Goal: Information Seeking & Learning: Learn about a topic

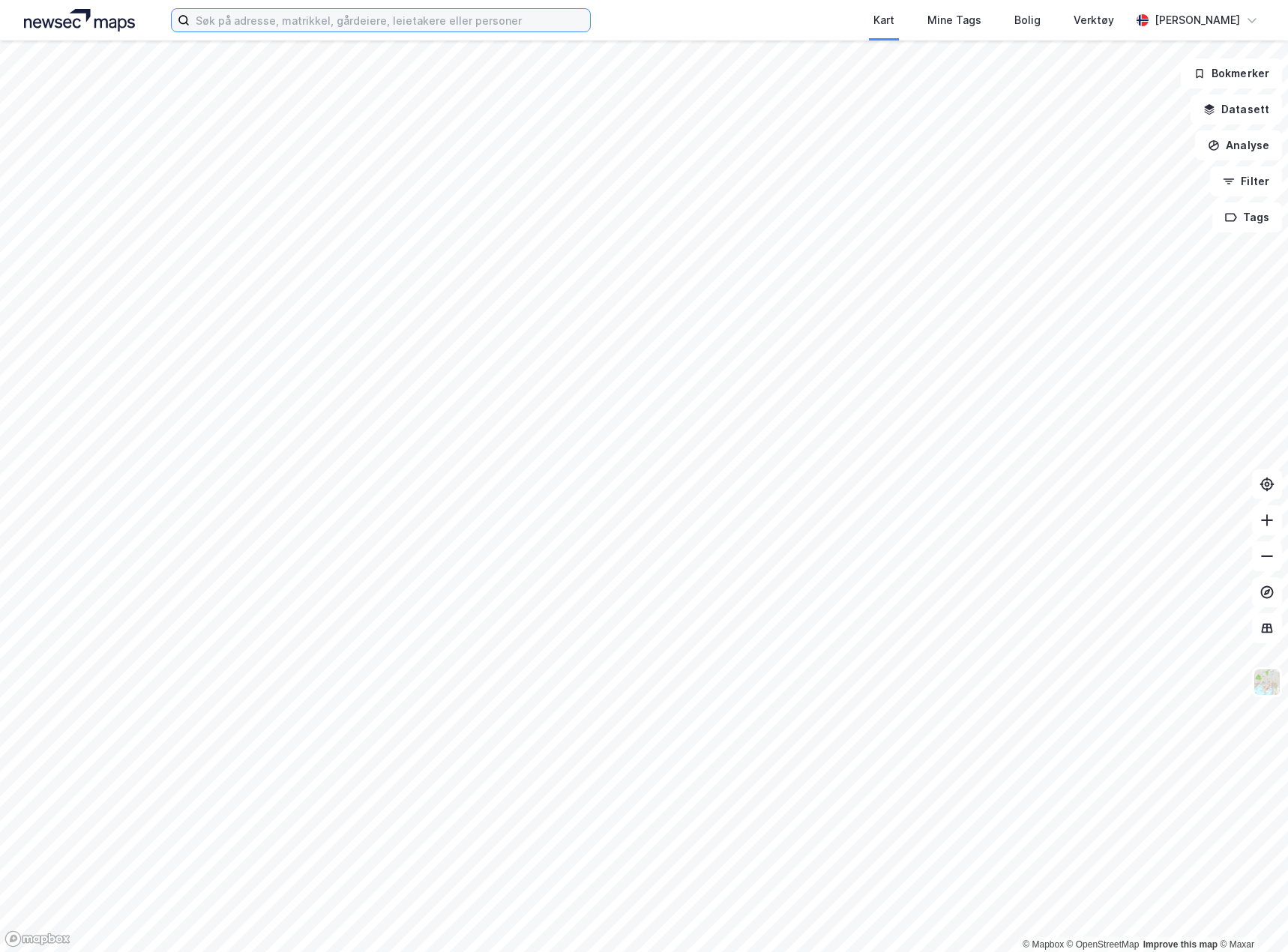
click at [372, 23] on input at bounding box center [390, 19] width 400 height 22
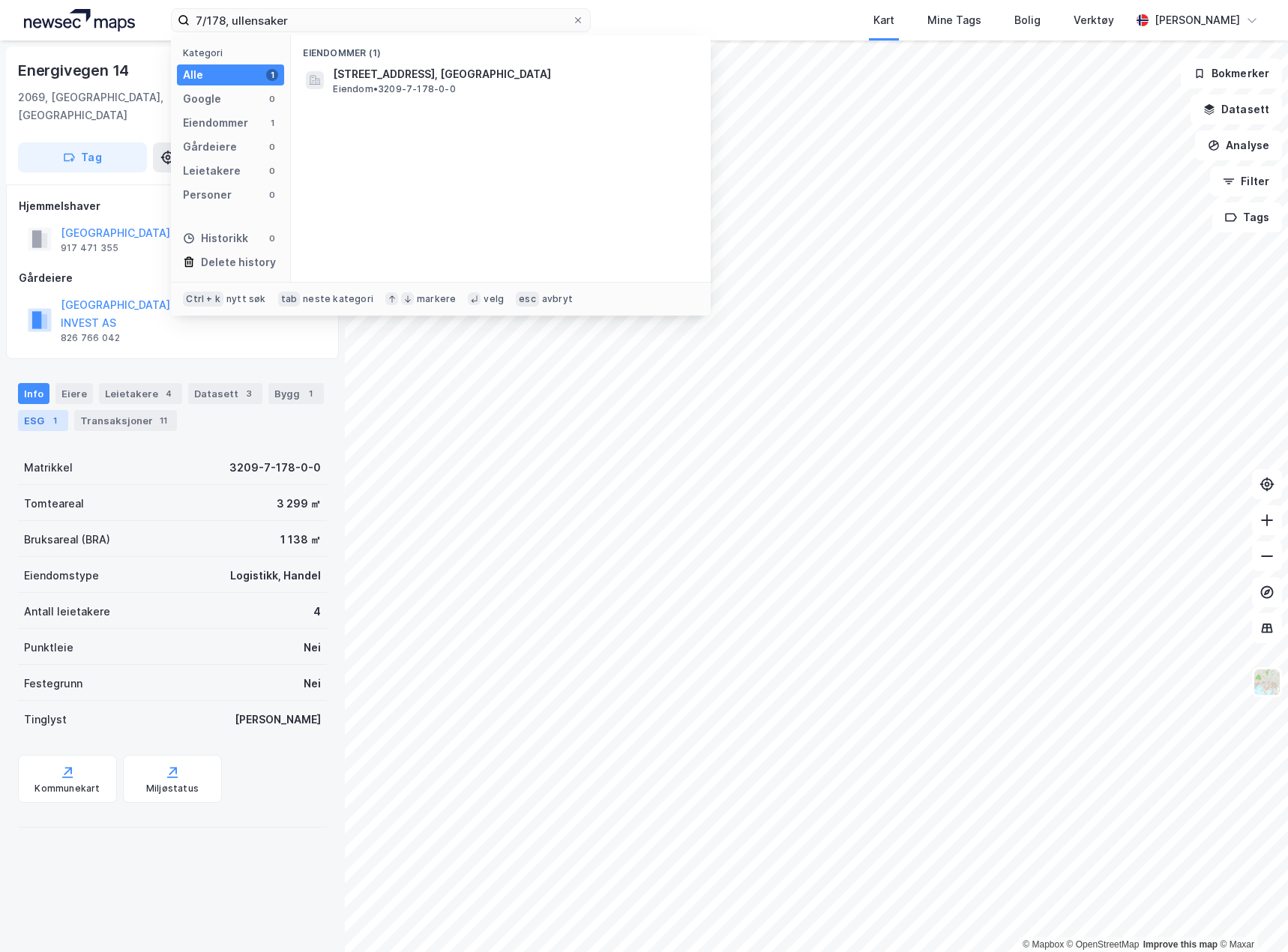
click at [55, 413] on div "1" at bounding box center [54, 420] width 15 height 15
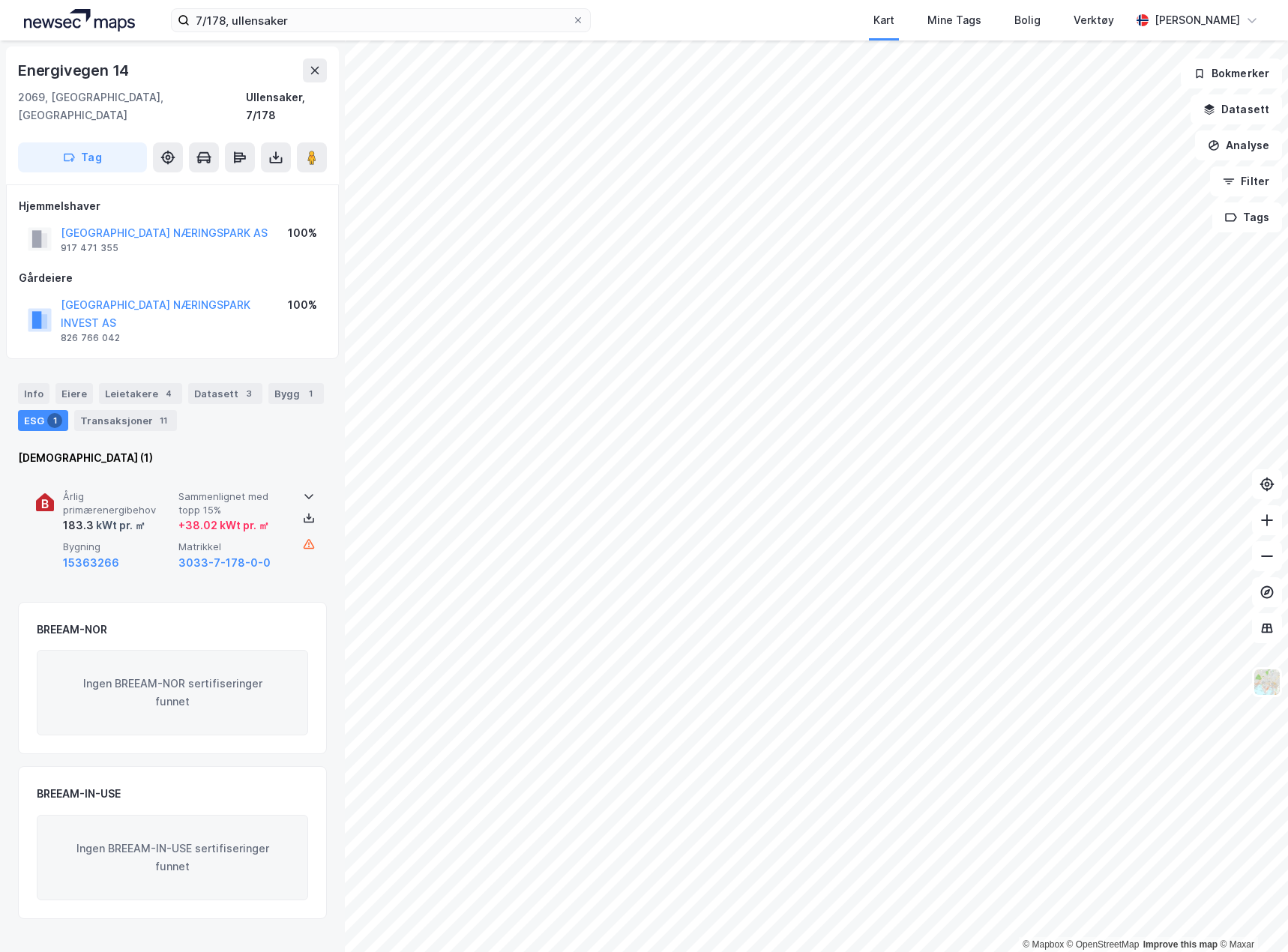
click at [284, 514] on div "Årlig primærenergibehov 183.3 kWt pr. ㎡ Sammenlignet med topp 15% + 38.02 kWt p…" at bounding box center [172, 531] width 273 height 116
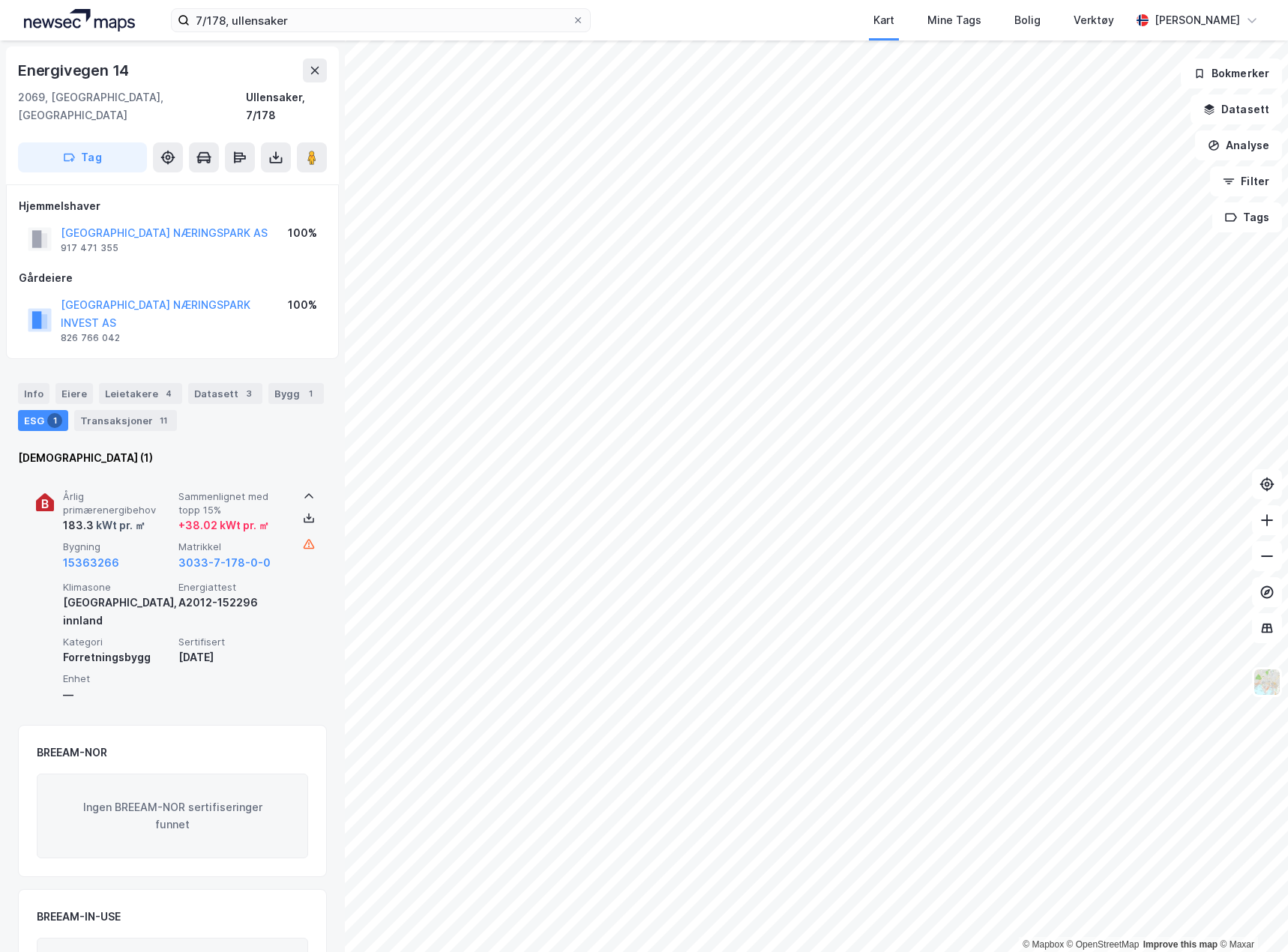
click at [284, 514] on div "Årlig primærenergibehov 183.3 kWt pr. ㎡ Sammenlignet med topp 15% + 38.02 kWt p…" at bounding box center [172, 592] width 273 height 239
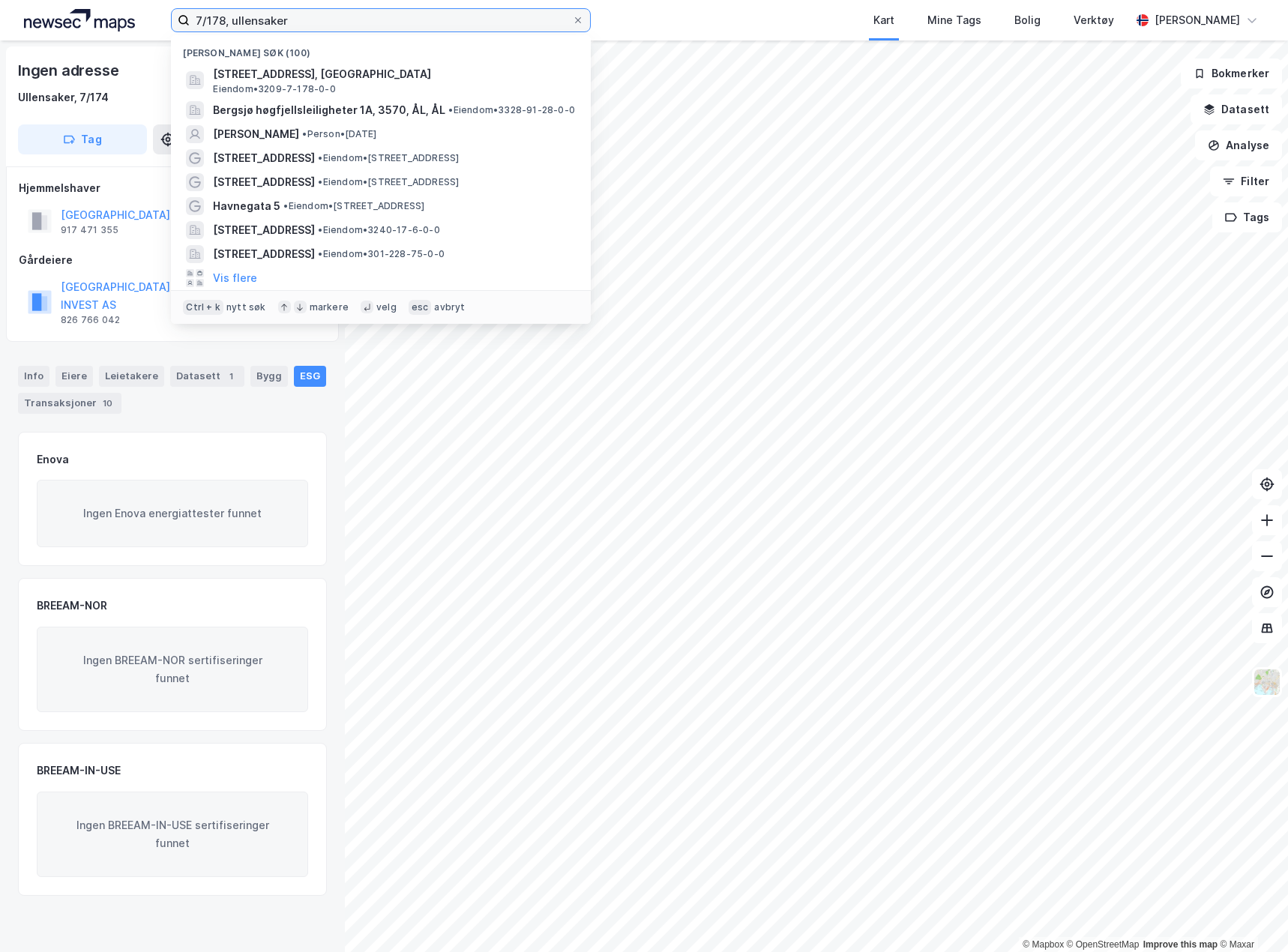
click at [224, 21] on input "7/178, ullensaker" at bounding box center [381, 19] width 382 height 22
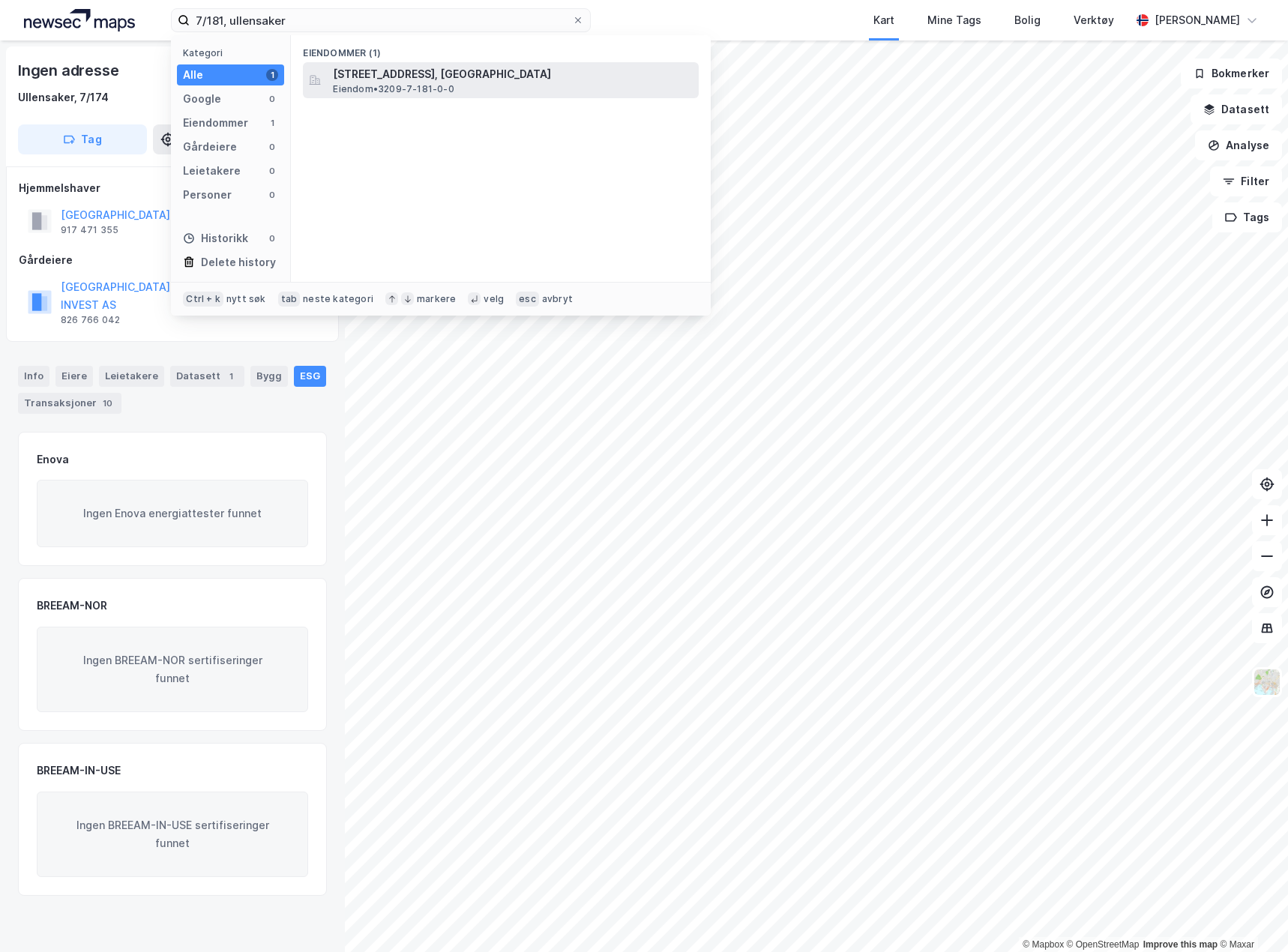
click at [417, 86] on span "Eiendom • 3209-7-181-0-0" at bounding box center [394, 89] width 121 height 12
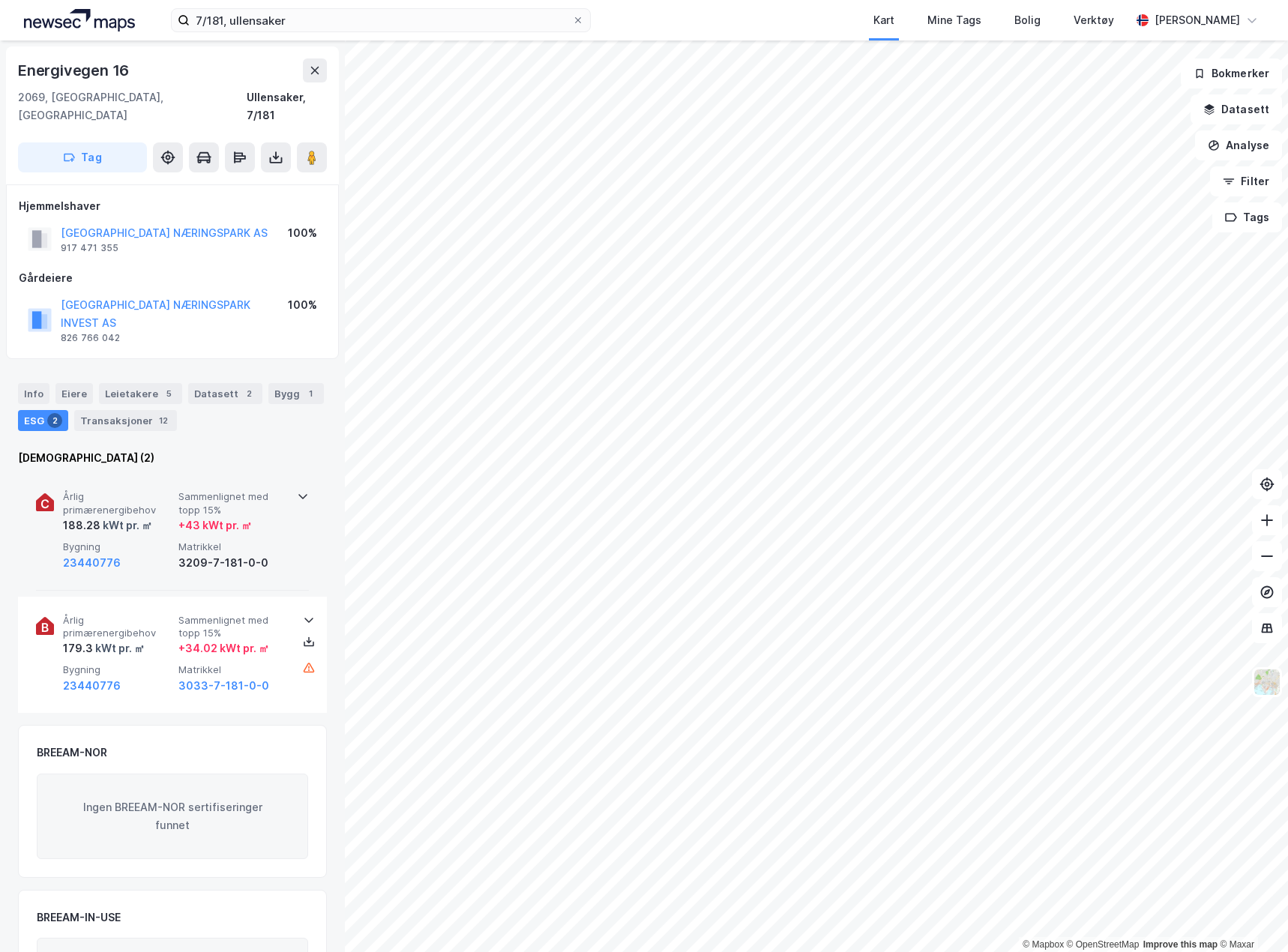
click at [296, 542] on div "Årlig primærenergibehov 188.28 kWt pr. ㎡ Sammenlignet med topp 15% + 43 kWt pr.…" at bounding box center [172, 532] width 273 height 117
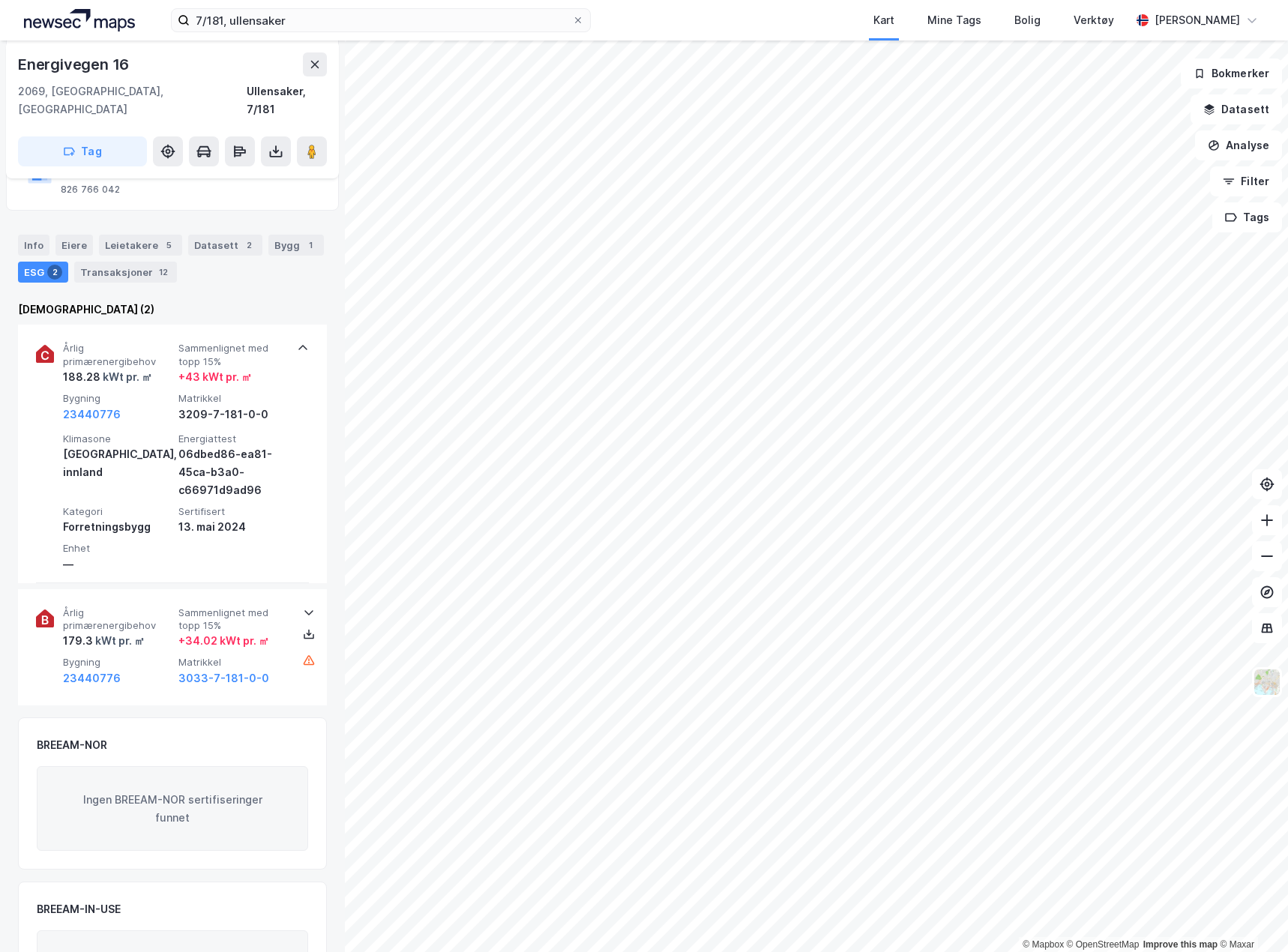
scroll to position [150, 0]
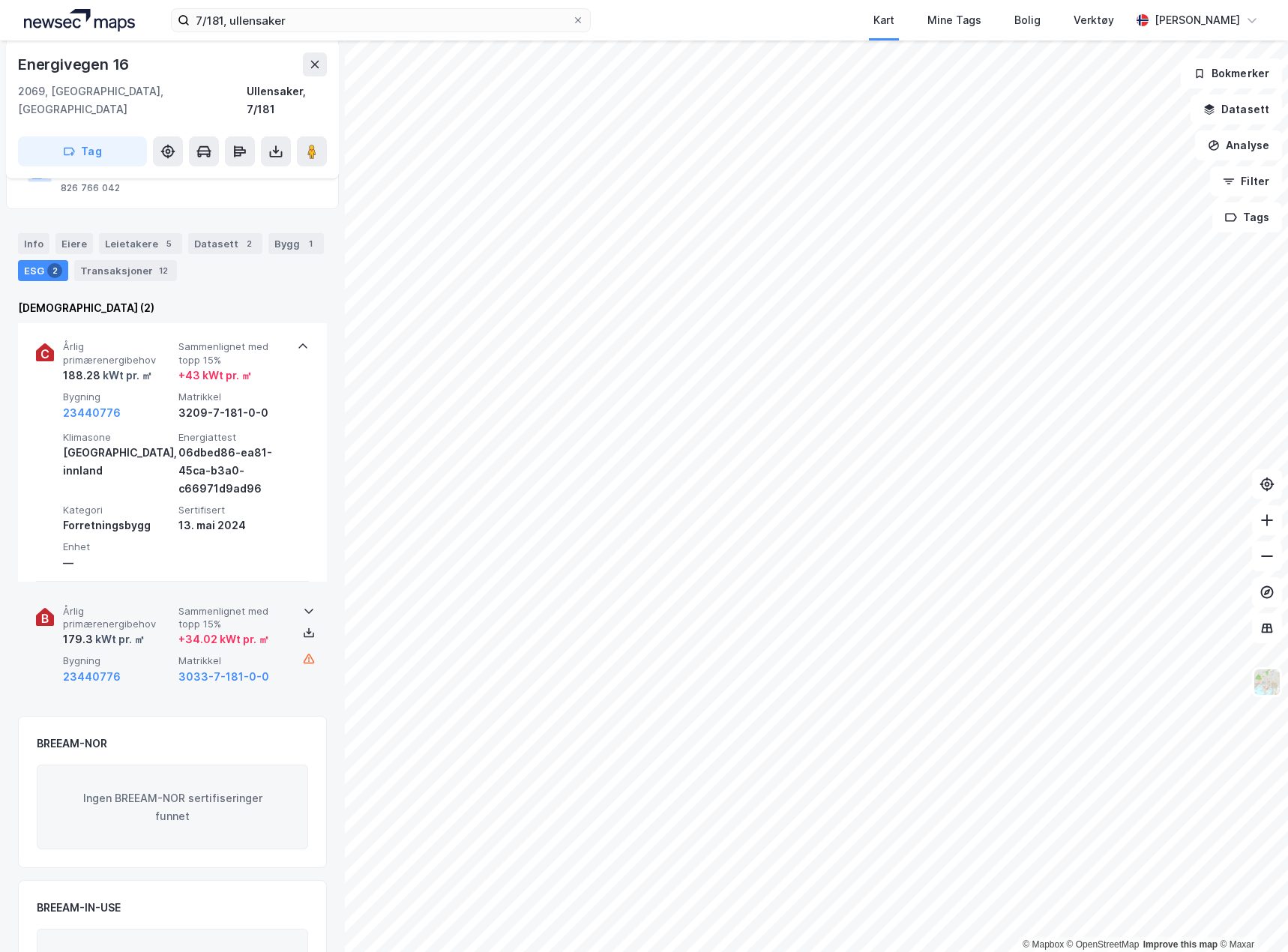
click at [295, 643] on div "Årlig primærenergibehov 179.3 kWt pr. ㎡ Sammenlignet med topp 15% + 34.02 kWt p…" at bounding box center [172, 645] width 273 height 116
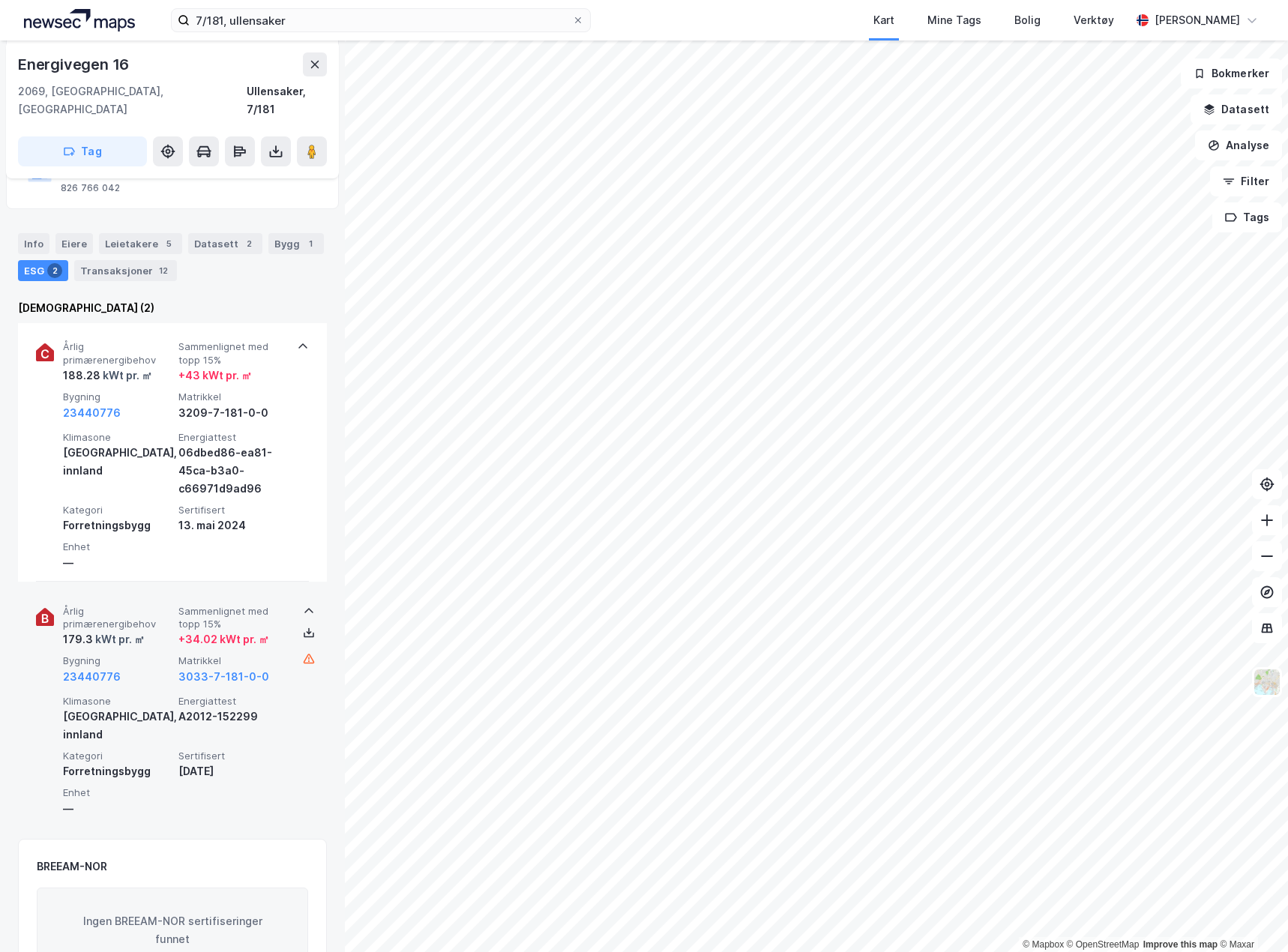
click at [292, 666] on div "Årlig primærenergibehov 179.3 kWt pr. ㎡ Sammenlignet med topp 15% + 34.02 kWt p…" at bounding box center [172, 706] width 273 height 239
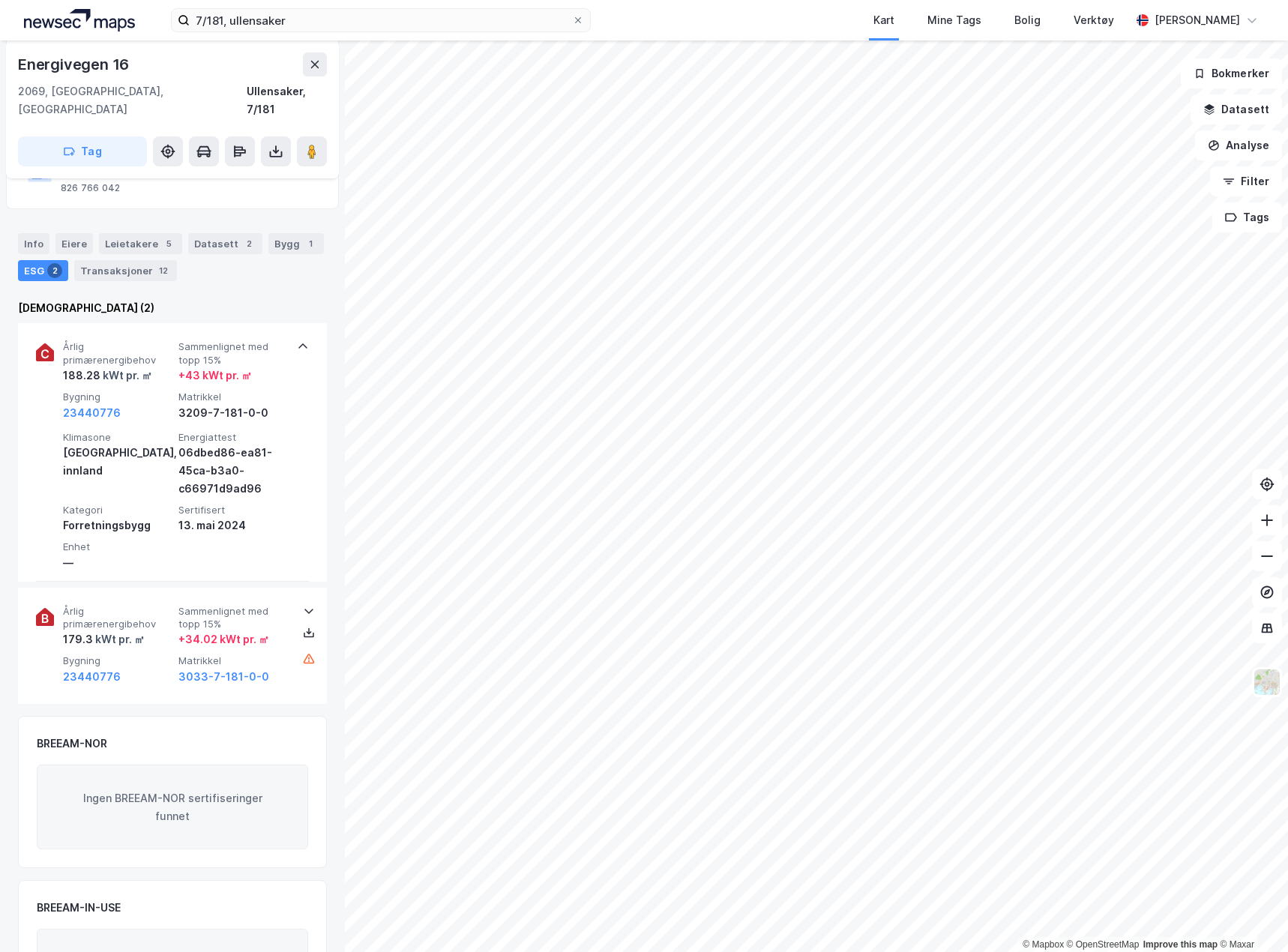
click at [16, 215] on div "Info [PERSON_NAME] 5 Datasett 2 Bygg 1 ESG 2 Transaksjoner 12" at bounding box center [172, 251] width 345 height 72
click at [28, 233] on div "Info" at bounding box center [33, 244] width 31 height 21
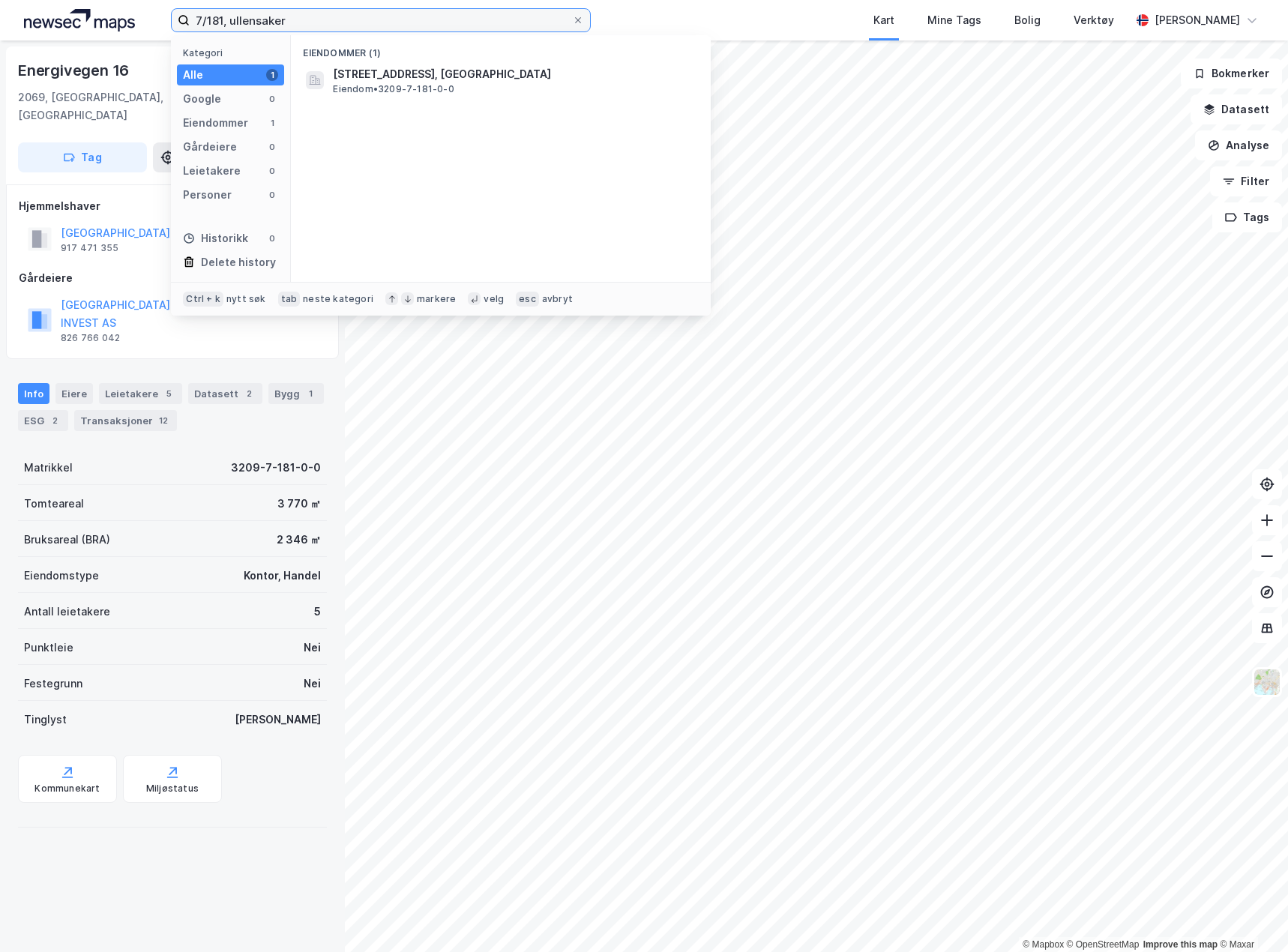
drag, startPoint x: 214, startPoint y: 19, endPoint x: 224, endPoint y: 24, distance: 11.2
click at [224, 24] on input "7/181, ullensaker" at bounding box center [381, 19] width 382 height 22
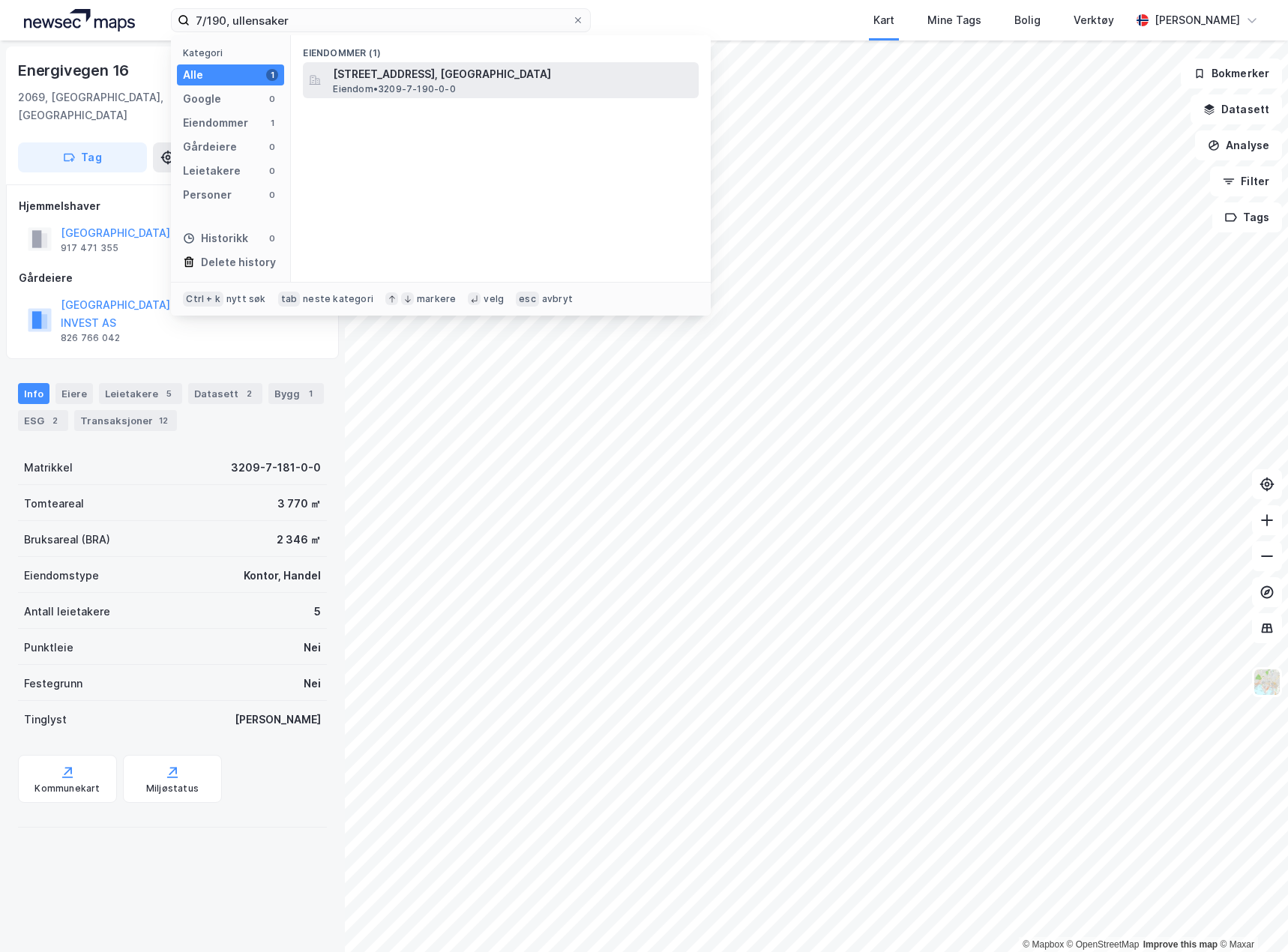
click at [356, 72] on span "[STREET_ADDRESS], [GEOGRAPHIC_DATA]" at bounding box center [512, 74] width 360 height 18
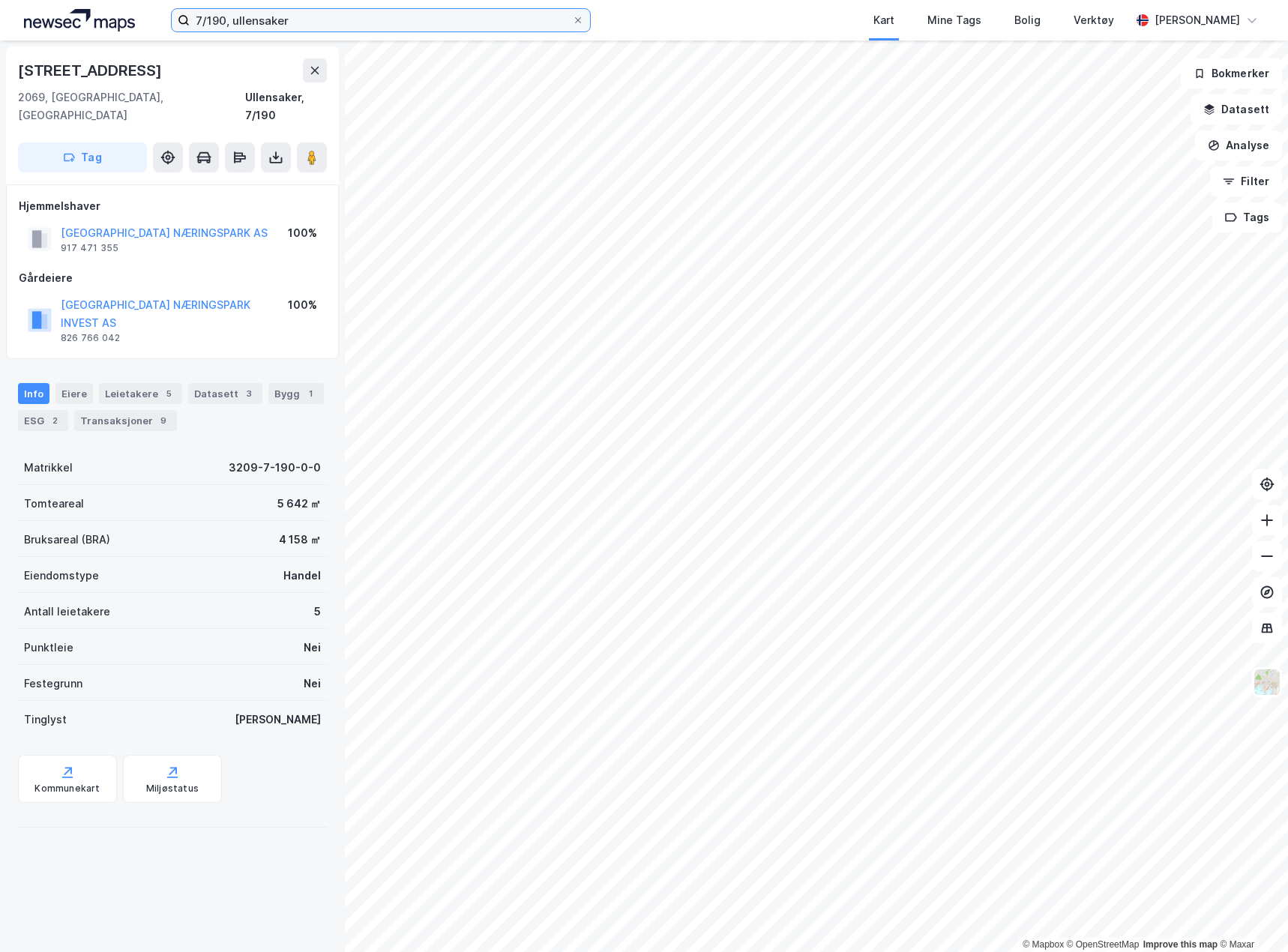
click at [217, 18] on input "7/190, ullensaker" at bounding box center [381, 19] width 382 height 22
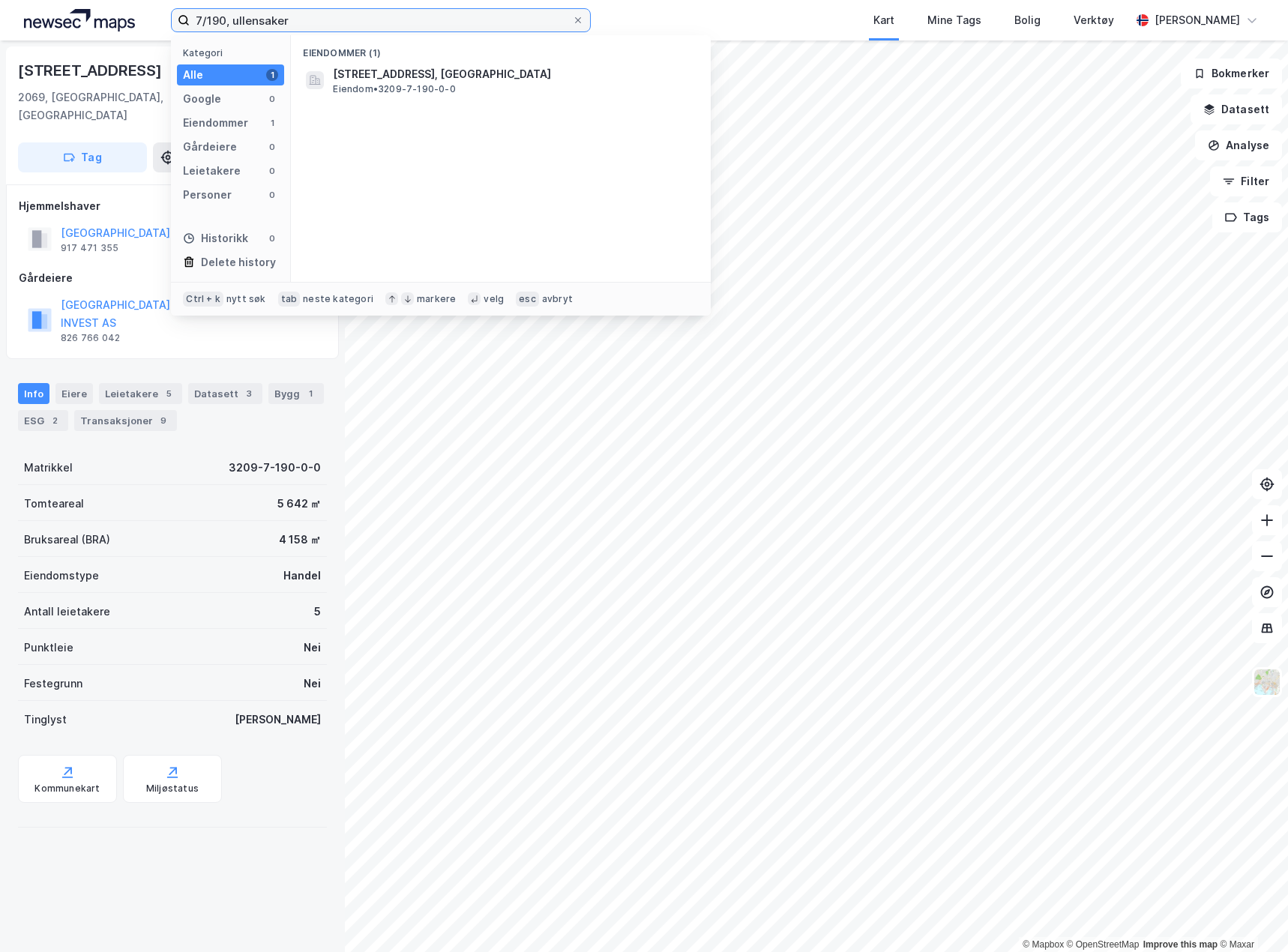
click at [217, 18] on input "7/190, ullensaker" at bounding box center [381, 19] width 382 height 22
type input "7/188, ullensaker"
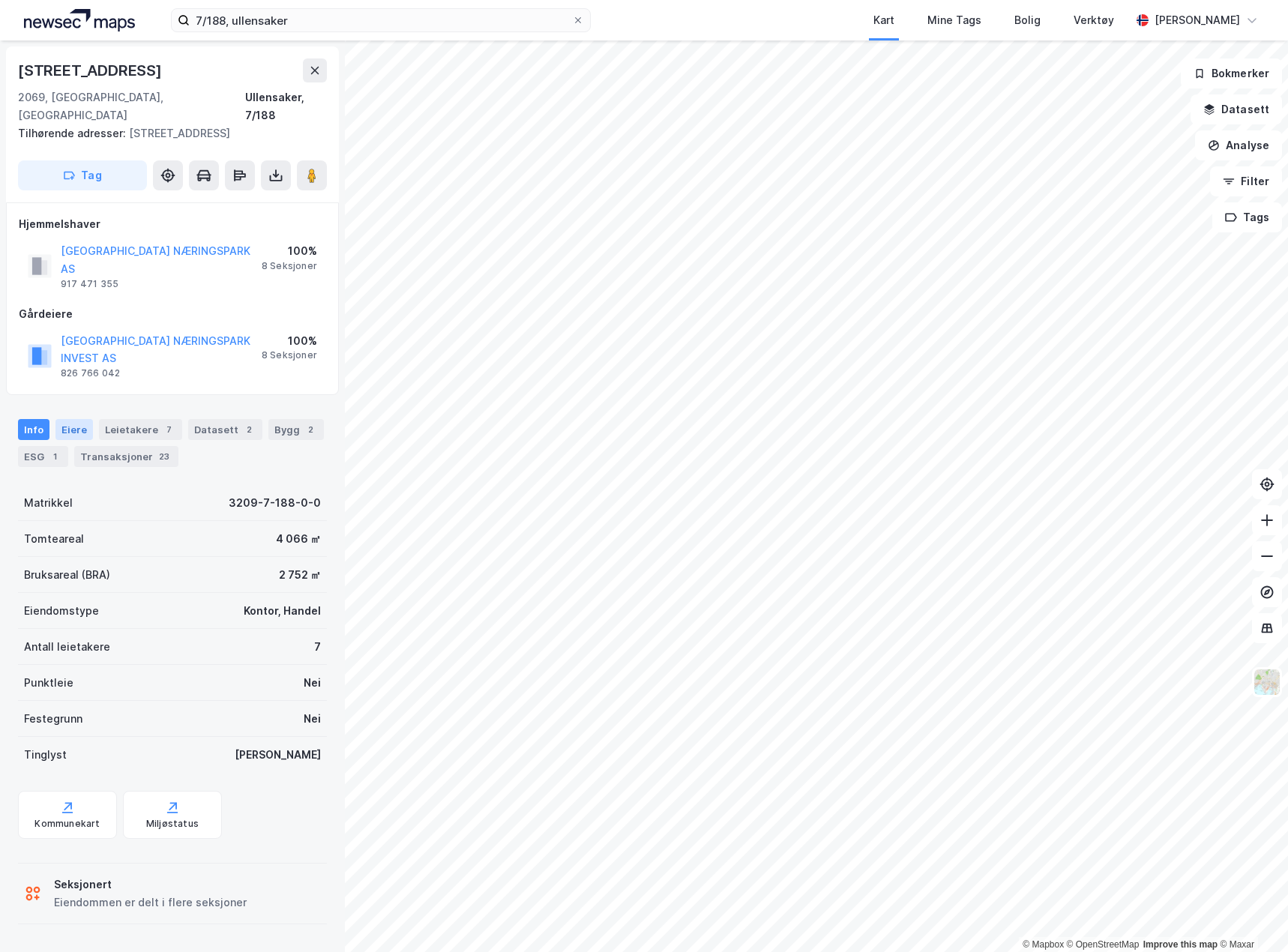
click at [80, 419] on div "Eiere" at bounding box center [74, 430] width 37 height 21
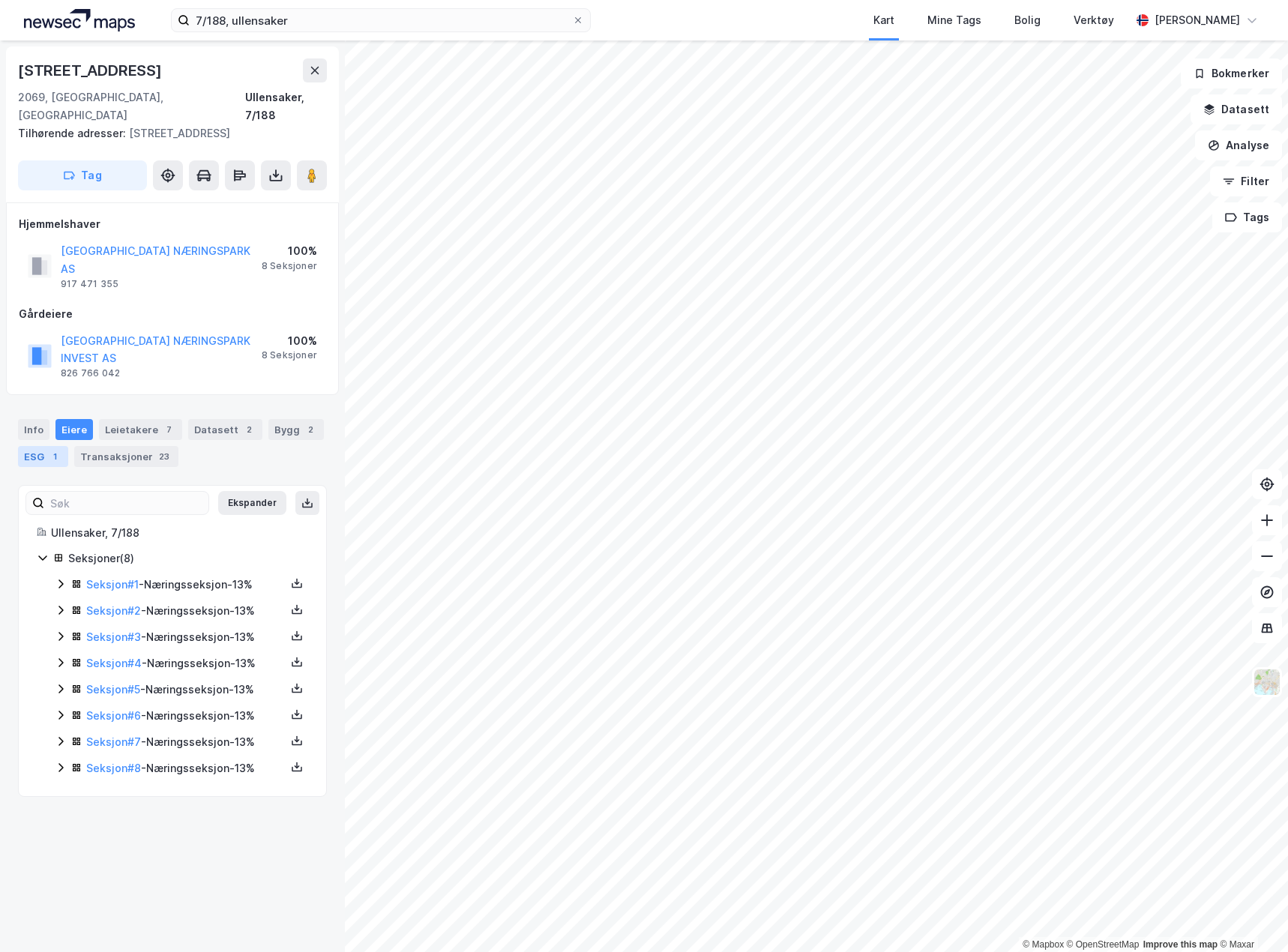
click at [47, 446] on div "ESG 1" at bounding box center [43, 457] width 51 height 21
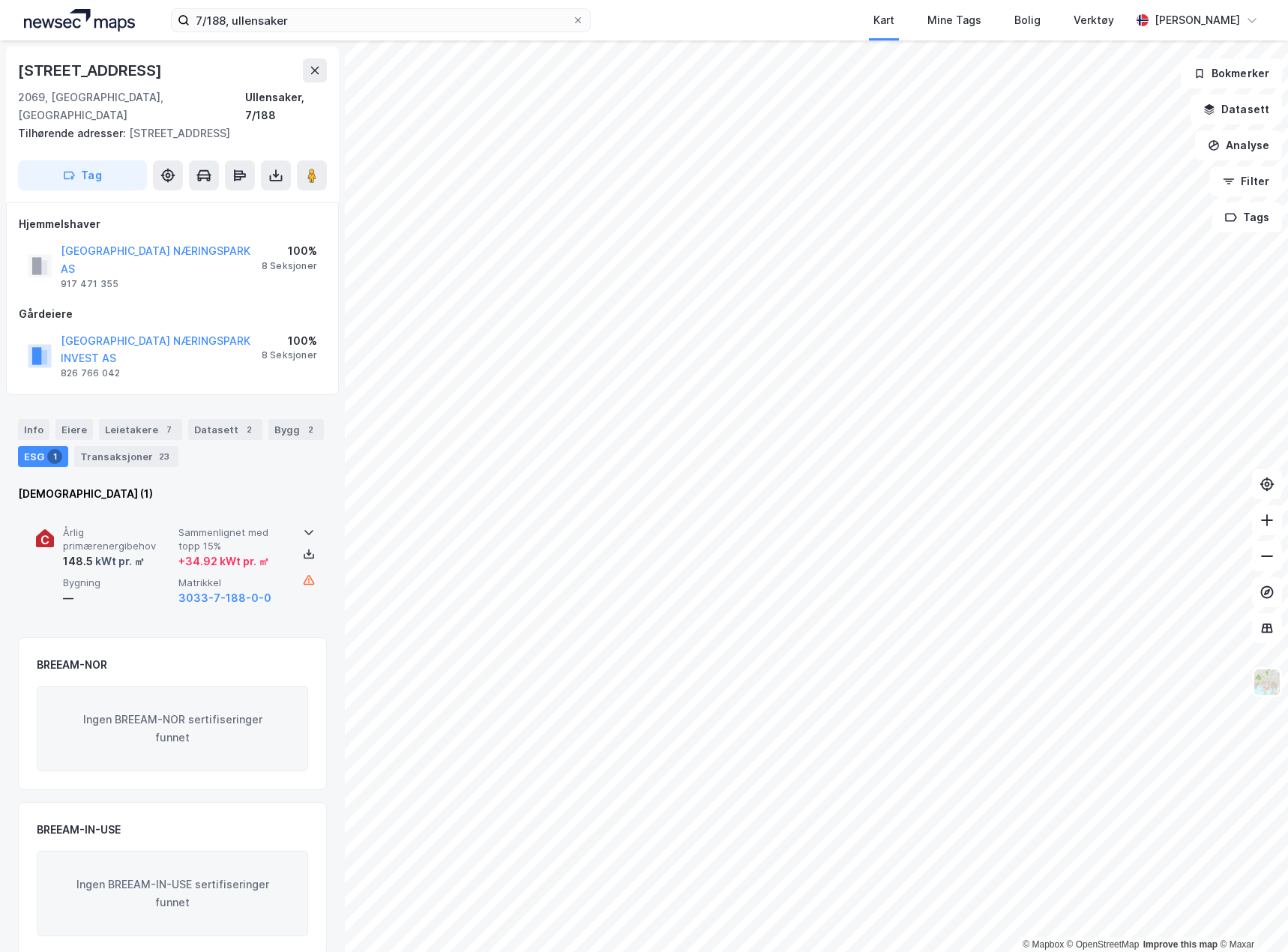
click at [145, 590] on div "—" at bounding box center [118, 598] width 109 height 18
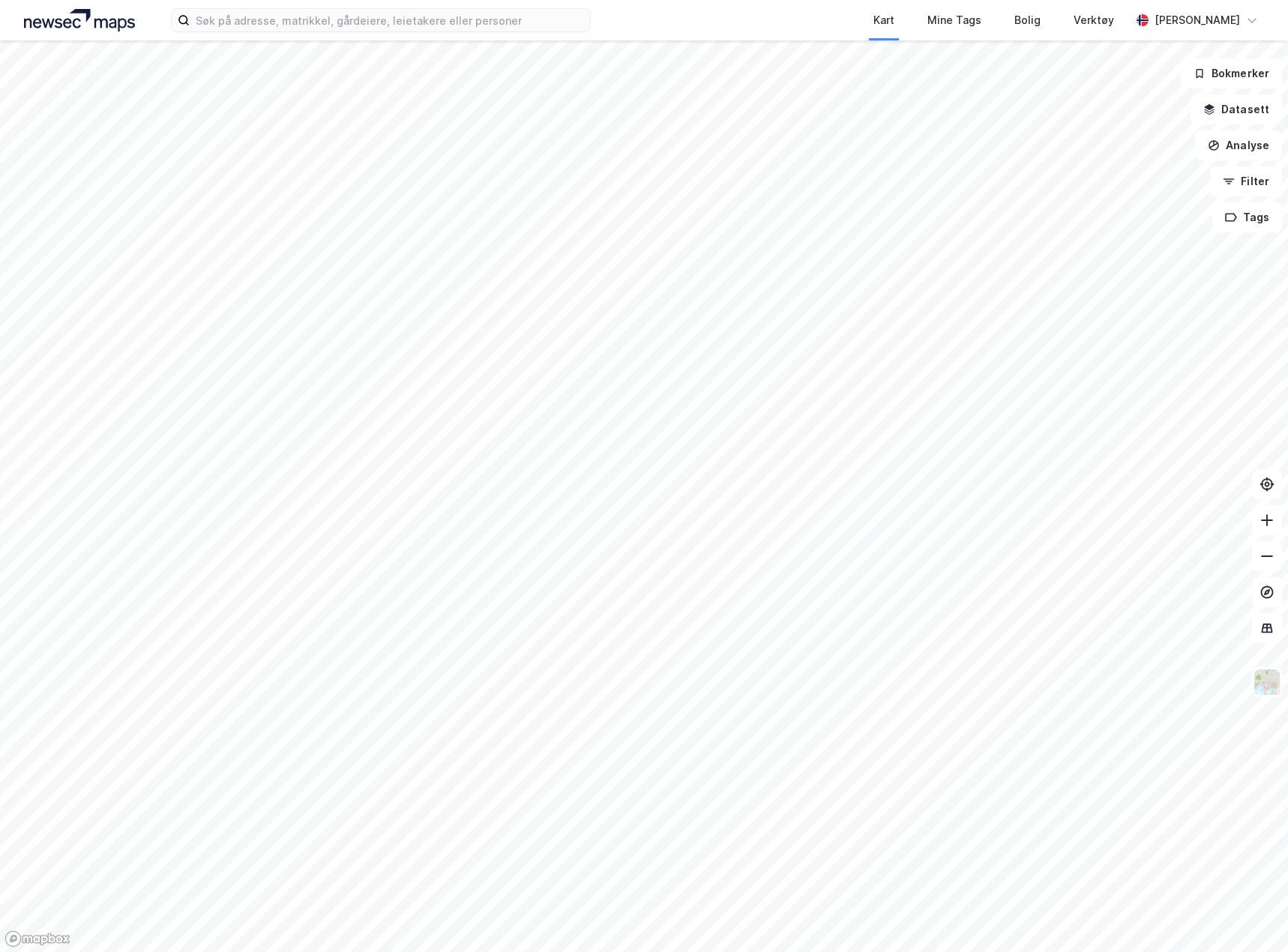
click at [496, 129] on div at bounding box center [644, 476] width 1288 height 952
click at [447, 24] on input at bounding box center [390, 19] width 400 height 22
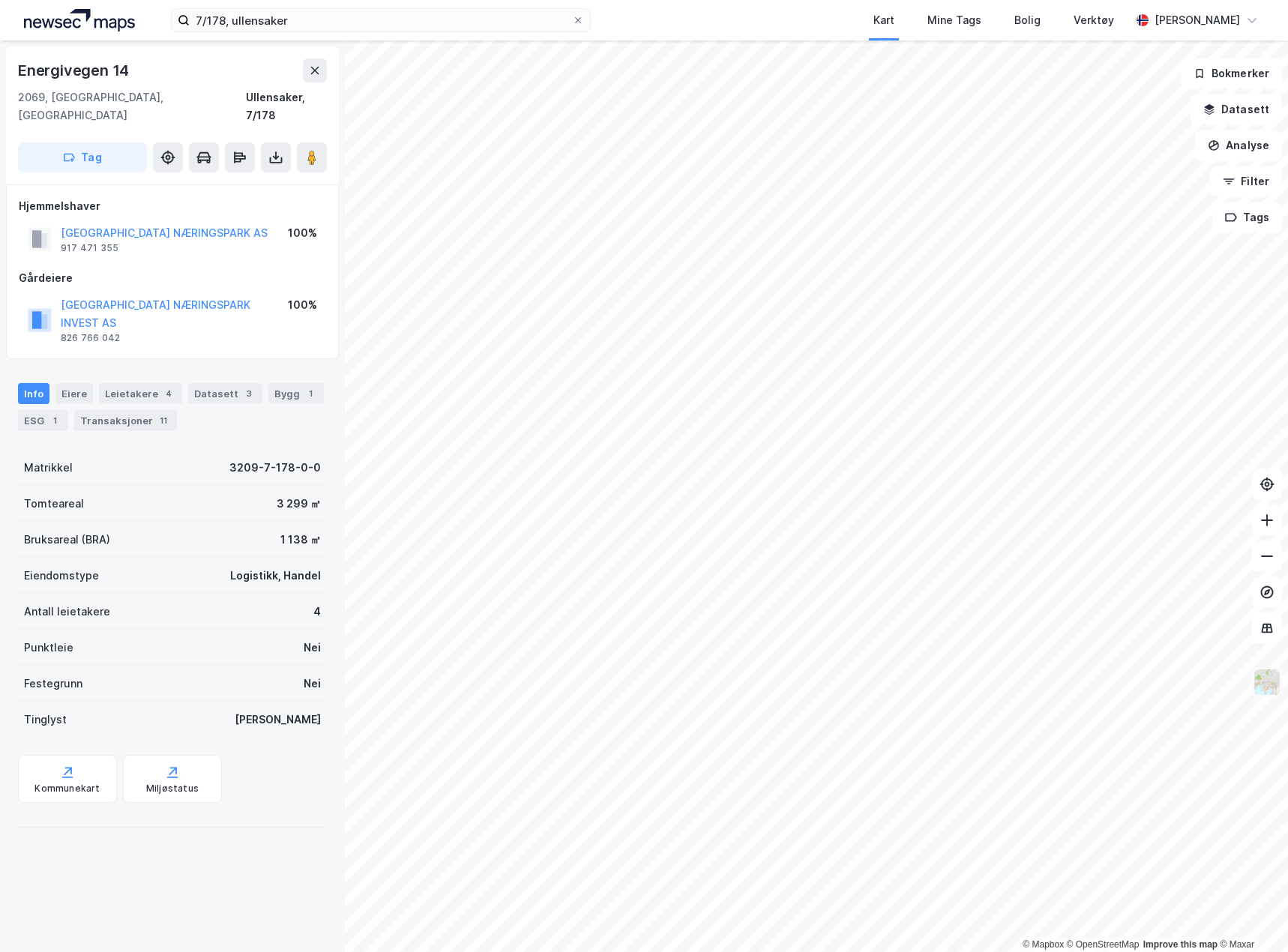
click at [1273, 687] on img at bounding box center [1267, 682] width 28 height 28
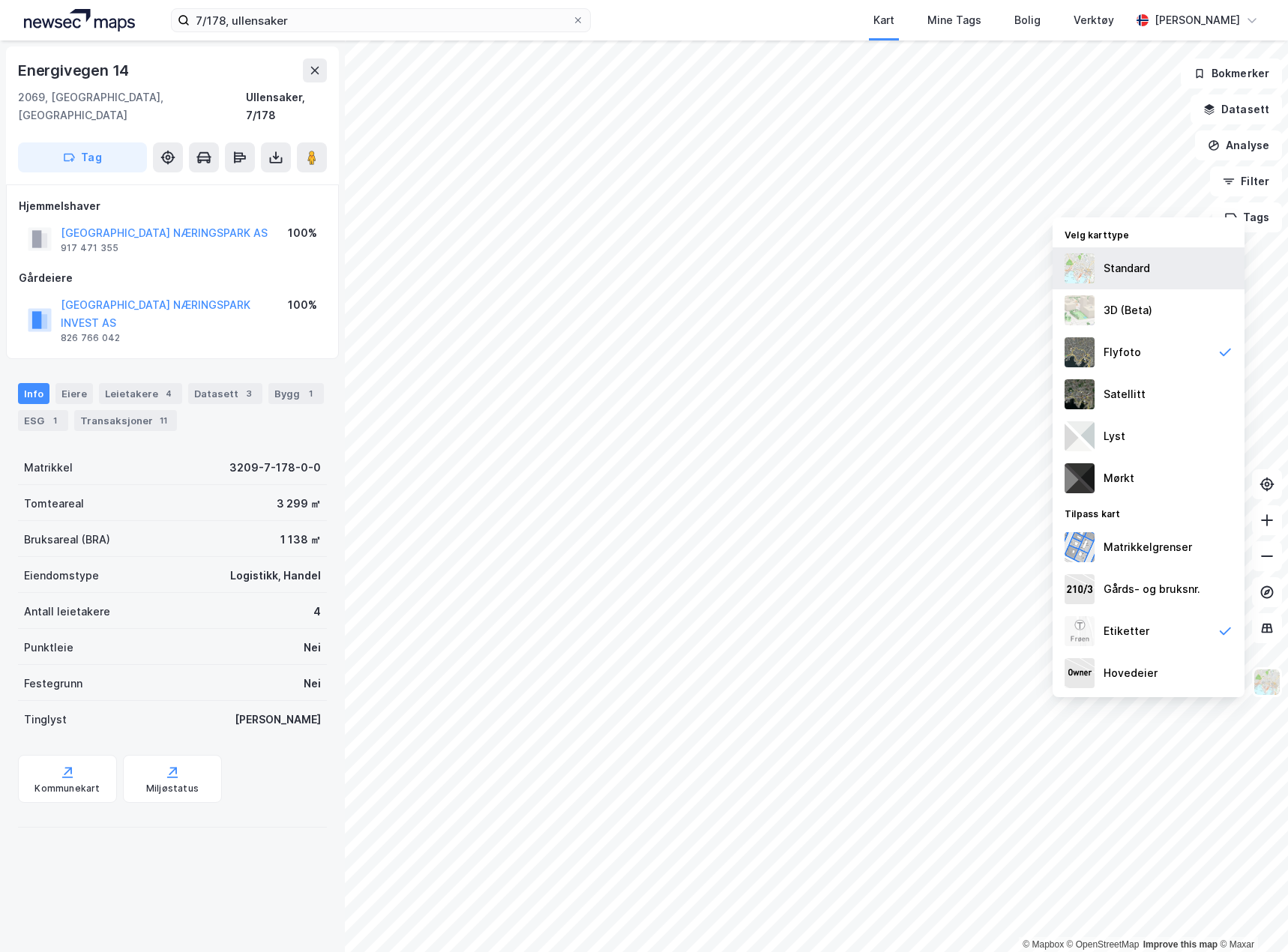
click at [1156, 275] on div "Standard" at bounding box center [1148, 268] width 192 height 42
click at [1273, 683] on img at bounding box center [1267, 682] width 28 height 28
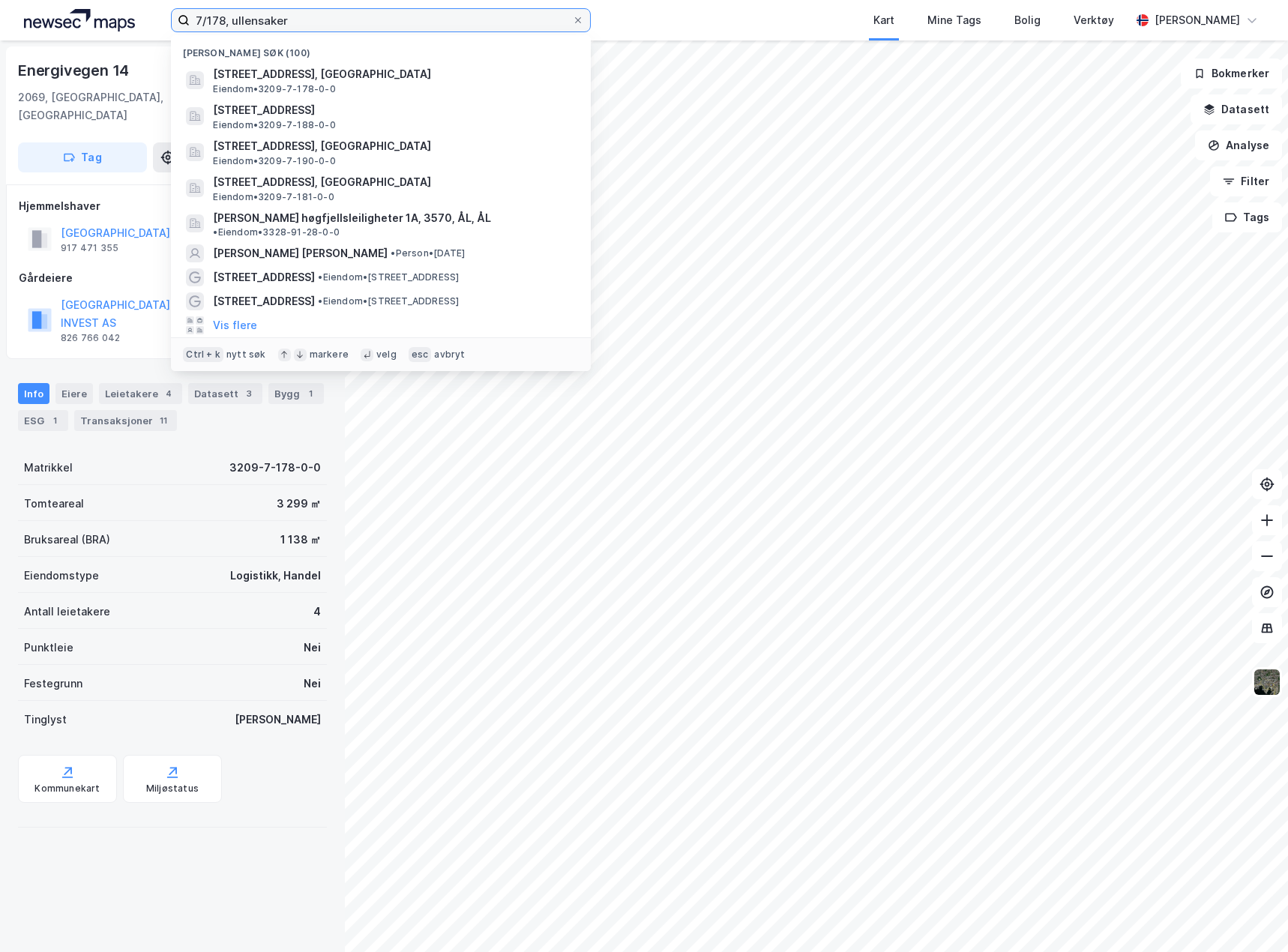
click at [329, 19] on input "7/178, ullensaker" at bounding box center [381, 19] width 382 height 22
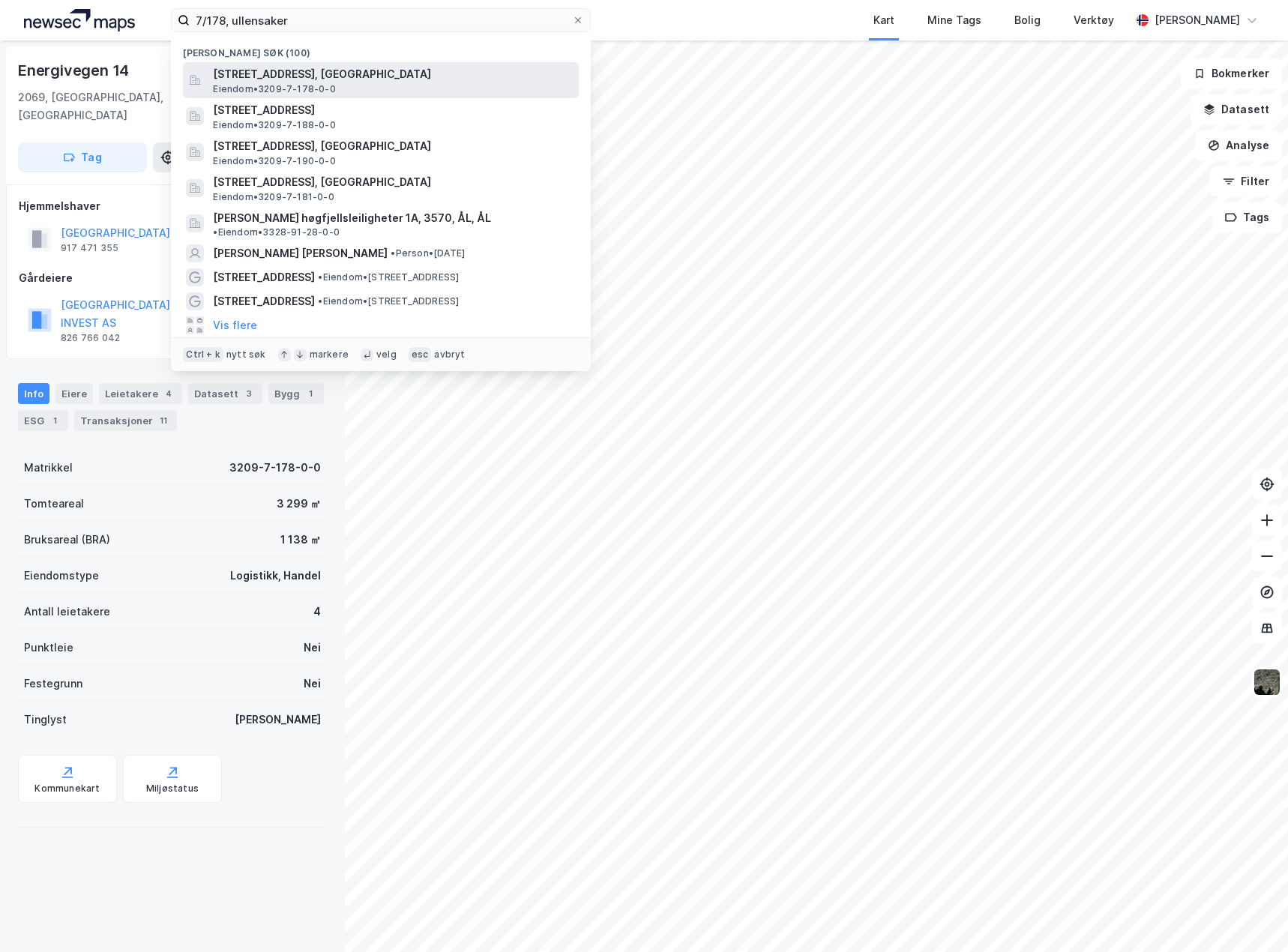
click at [350, 85] on div "Energivegen 14, 2069, JESSHEIM, ULLENSAKER Eiendom • 3209-7-178-0-0" at bounding box center [395, 80] width 362 height 30
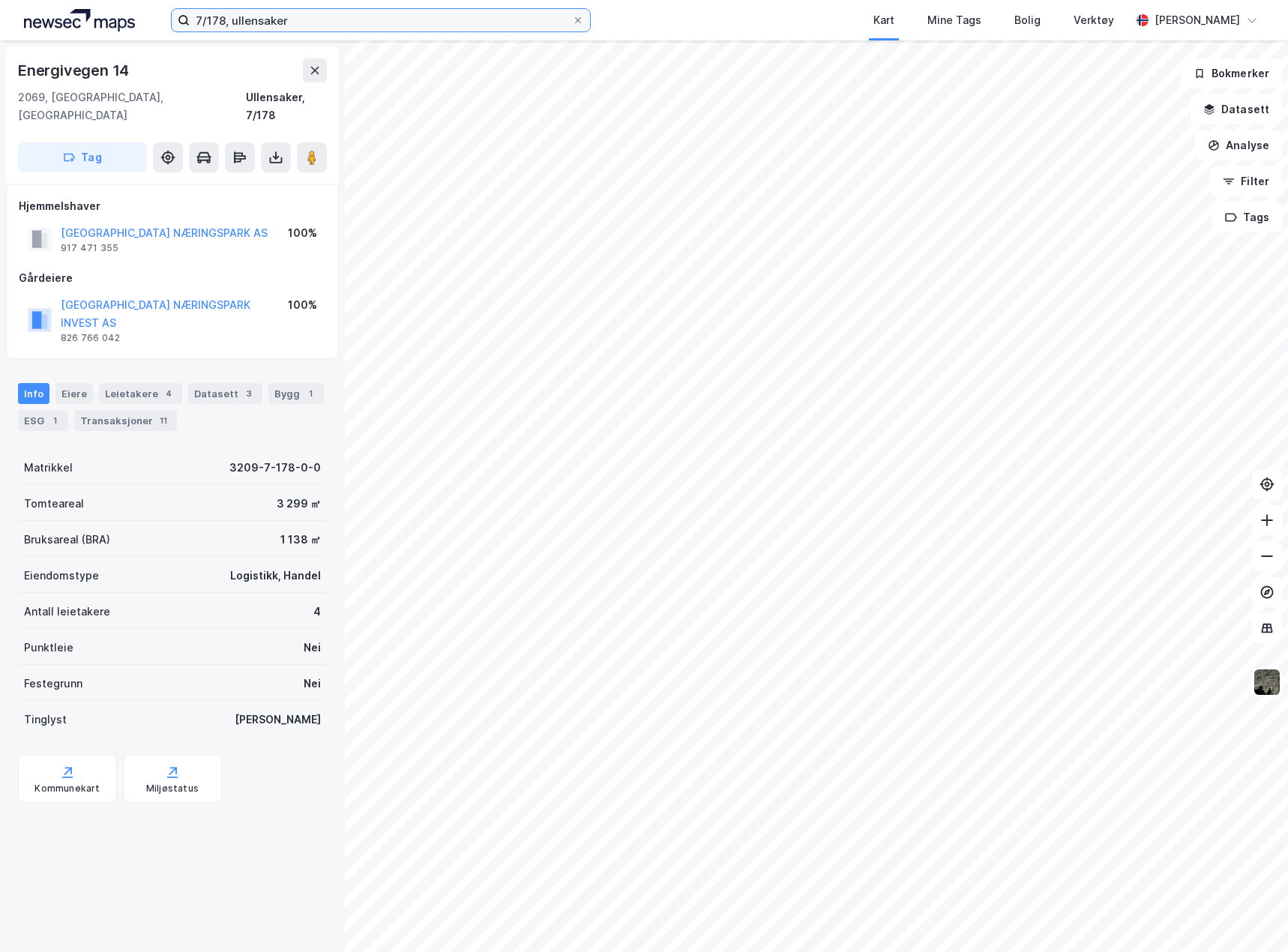
click at [216, 19] on input "7/178, ullensaker" at bounding box center [381, 19] width 382 height 22
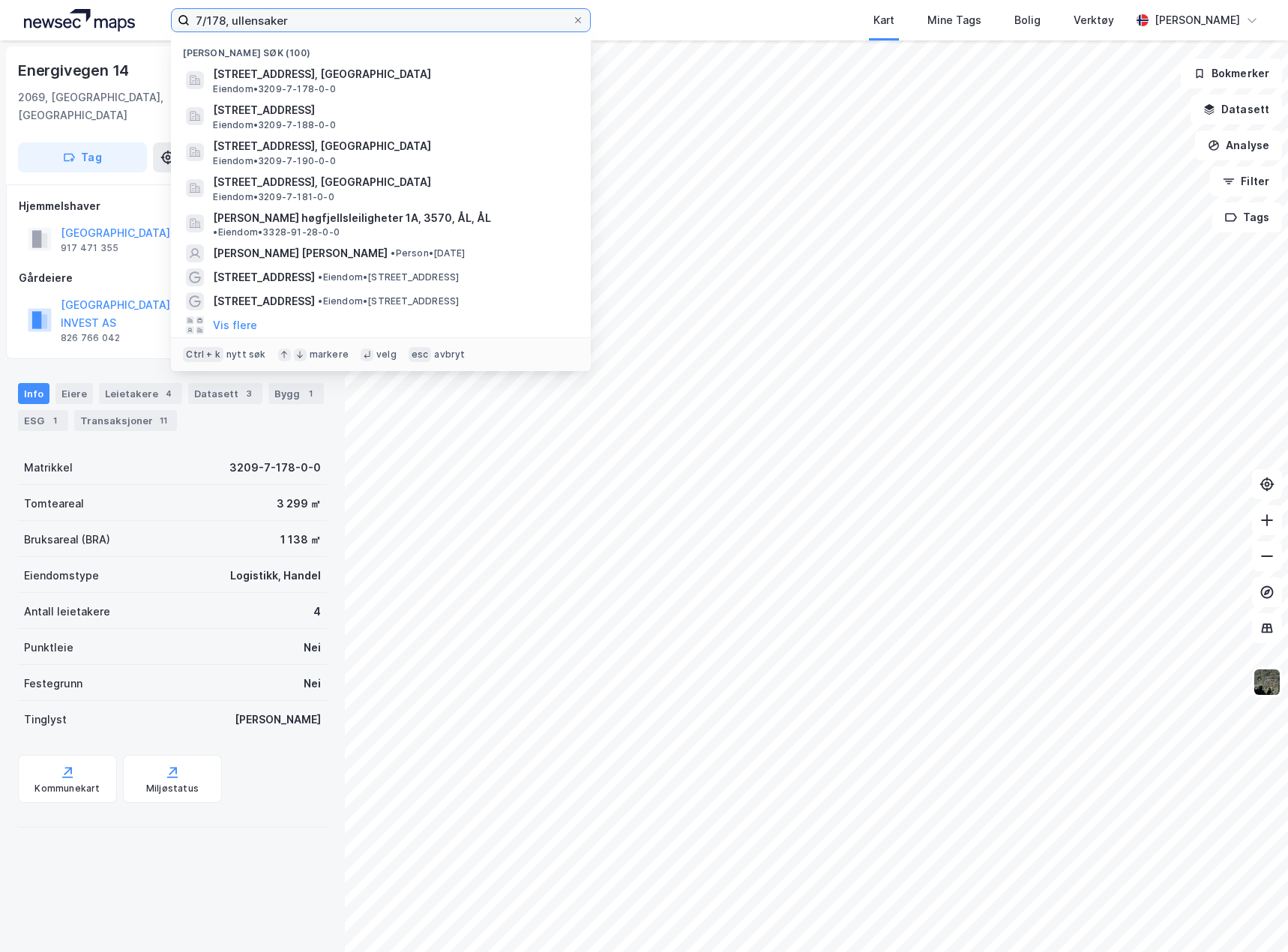
click at [216, 19] on input "7/178, ullensaker" at bounding box center [381, 19] width 382 height 22
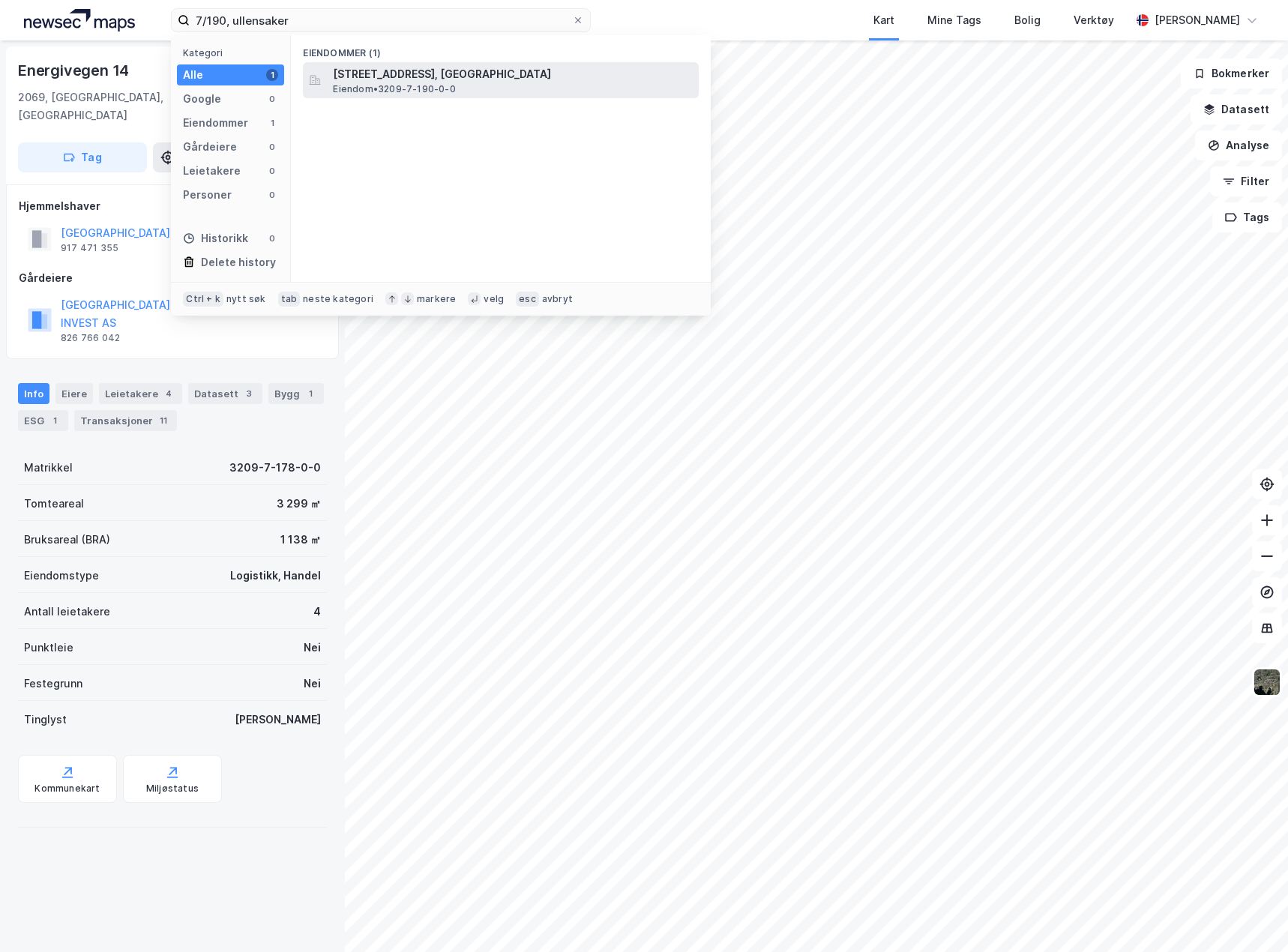
click at [447, 93] on span "Eiendom • 3209-7-190-0-0" at bounding box center [394, 89] width 122 height 12
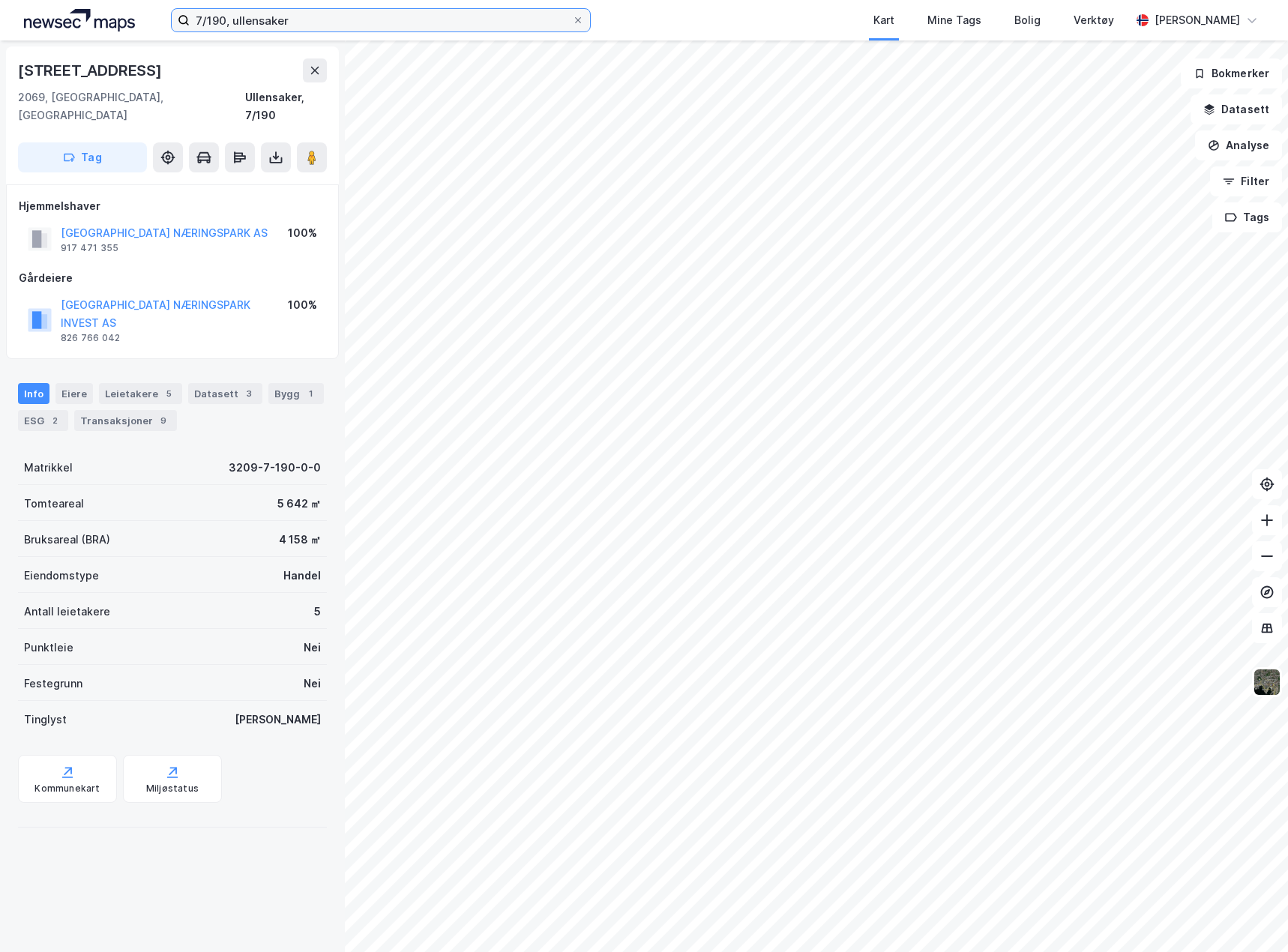
click at [214, 22] on input "7/190, ullensaker" at bounding box center [381, 19] width 382 height 22
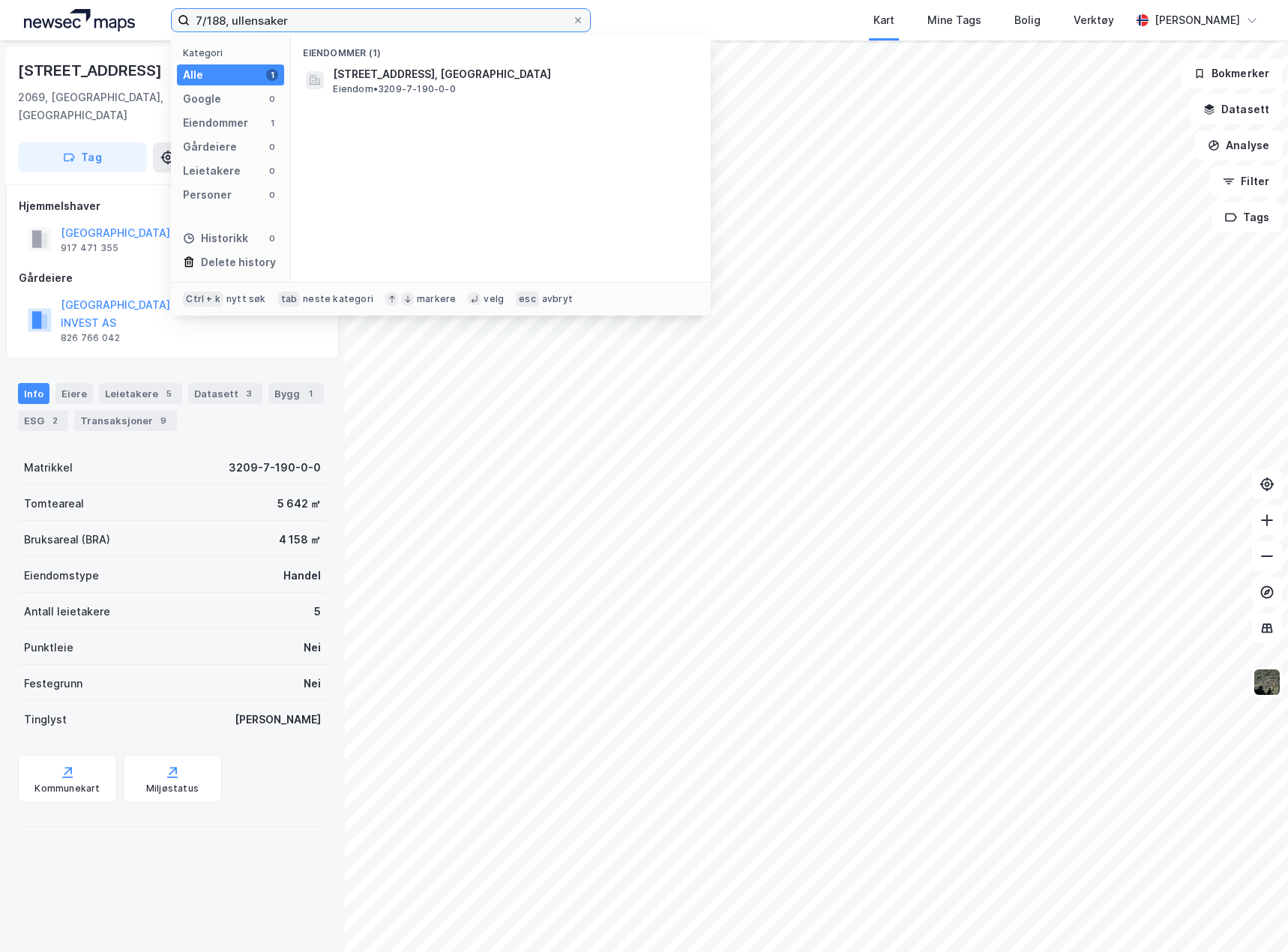
type input "7/188, ullensaker"
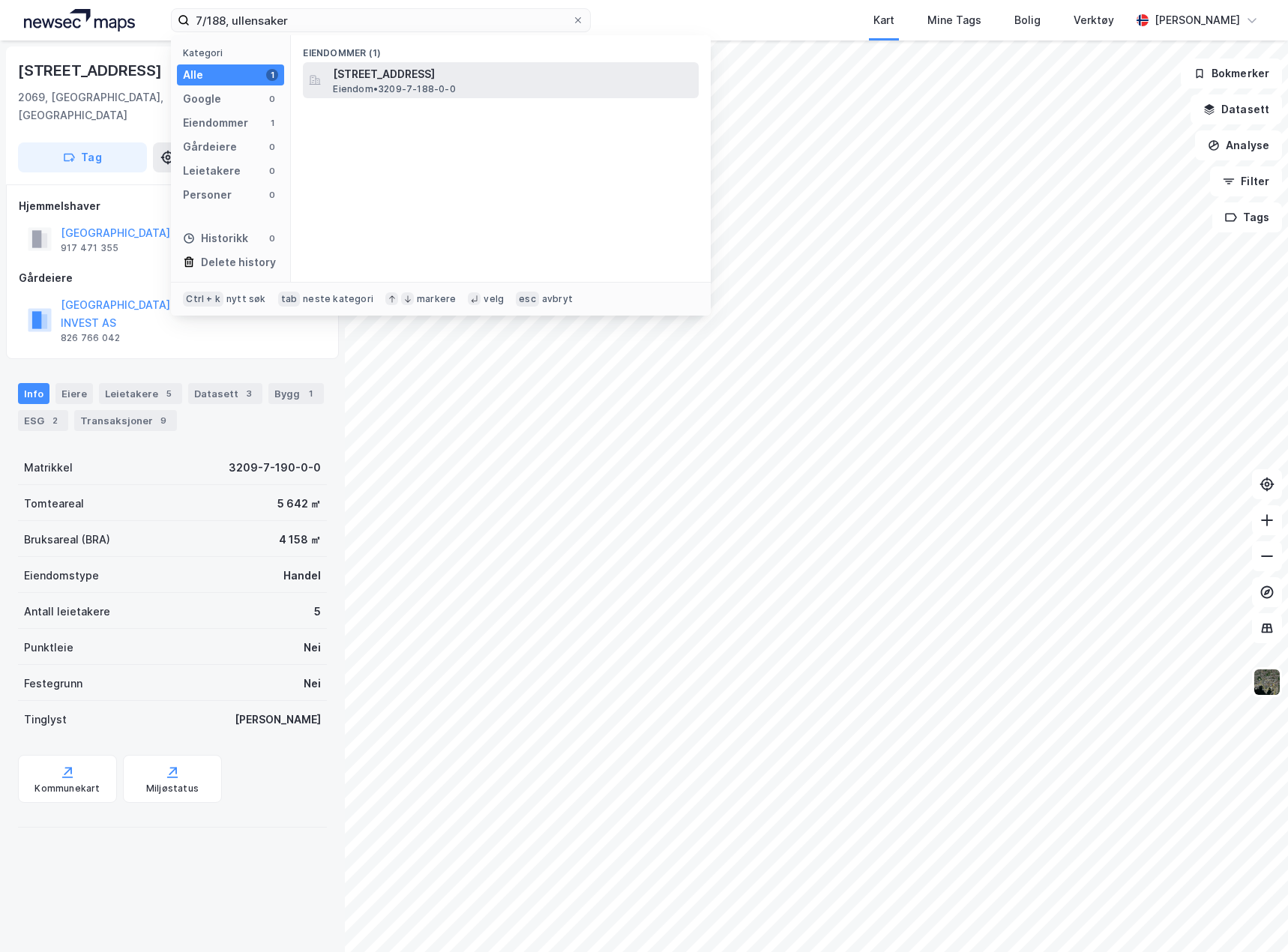
click at [439, 73] on span "[STREET_ADDRESS]" at bounding box center [512, 74] width 360 height 18
